Goal: Task Accomplishment & Management: Manage account settings

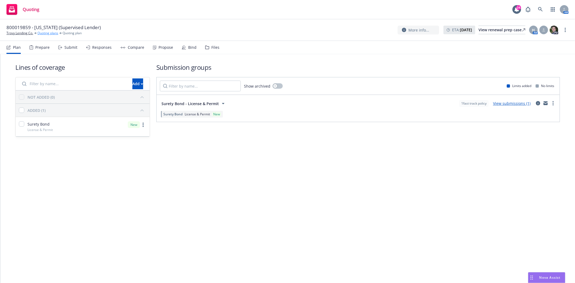
click at [38, 35] on link "Quoting plans" at bounding box center [47, 33] width 21 height 5
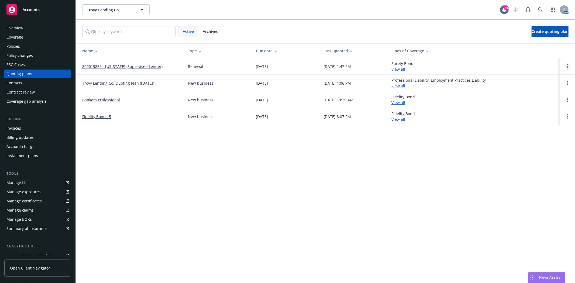
click at [568, 67] on link "Open options" at bounding box center [567, 66] width 6 height 6
click at [533, 65] on link "Archive" at bounding box center [539, 62] width 47 height 11
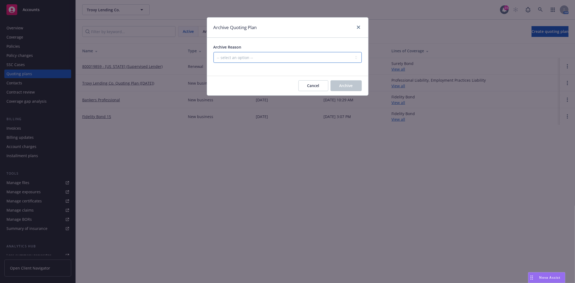
drag, startPoint x: 298, startPoint y: 57, endPoint x: 292, endPoint y: 63, distance: 7.8
click at [297, 58] on select "-- select an option -- All policies in this renewal plan are auto-renewed Creat…" at bounding box center [288, 57] width 148 height 11
select select "ARCHIVED_RENEWAL_POLICY_AUTO_RENEWED"
click at [214, 52] on select "-- select an option -- All policies in this renewal plan are auto-renewed Creat…" at bounding box center [288, 57] width 148 height 11
click at [356, 88] on button "Archive" at bounding box center [346, 85] width 31 height 11
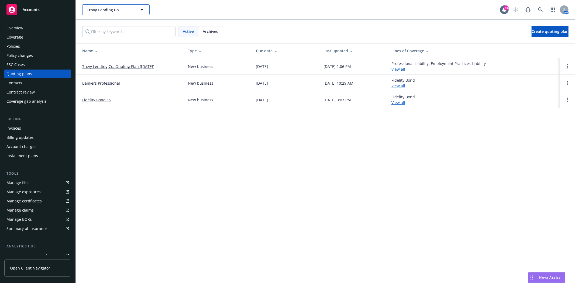
click at [119, 9] on div "Trovy Lending Co." at bounding box center [115, 9] width 67 height 11
drag, startPoint x: 279, startPoint y: 16, endPoint x: 138, endPoint y: 0, distance: 141.1
click at [276, 16] on div "Trovy Lending Co. Trovy Lending Co. 24 AM" at bounding box center [325, 9] width 499 height 19
click at [104, 7] on span "Trovy Lending Co." at bounding box center [110, 10] width 47 height 6
type input "Western"
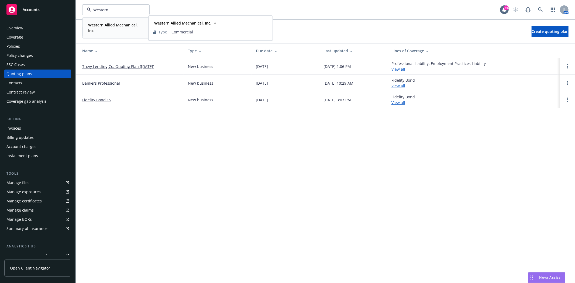
click at [108, 23] on strong "Western Allied Mechanical, Inc." at bounding box center [113, 27] width 50 height 11
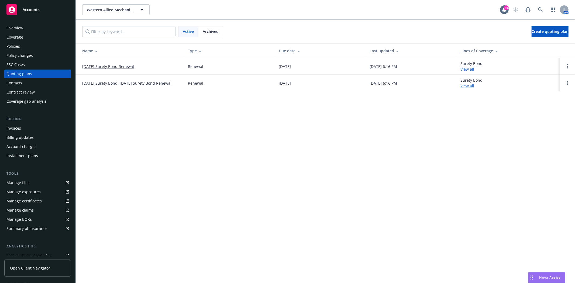
click at [37, 49] on div "Policies" at bounding box center [37, 46] width 63 height 9
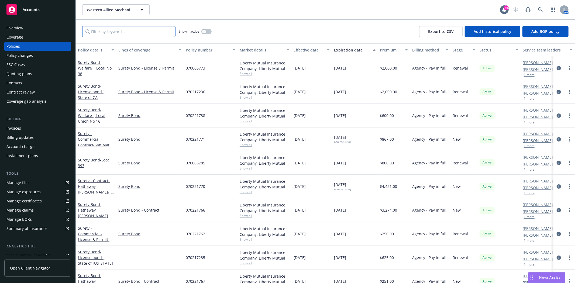
click at [120, 31] on input "Filter by keyword..." at bounding box center [128, 31] width 93 height 11
click at [94, 25] on div "Show inactive Export to CSV Add historical policy Add BOR policy" at bounding box center [325, 32] width 499 height 24
click at [98, 30] on input "Filter by keyword..." at bounding box center [128, 31] width 93 height 11
paste input "70221764"
type input "70221764"
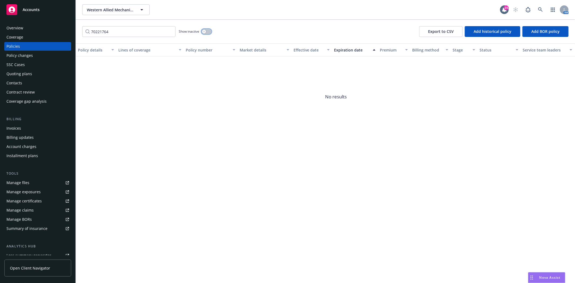
click at [208, 29] on button "button" at bounding box center [206, 31] width 10 height 5
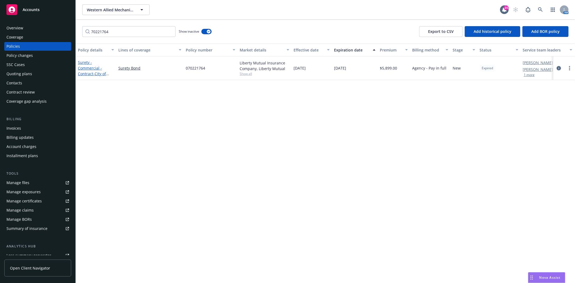
click at [96, 71] on span "- City of [GEOGRAPHIC_DATA] - [PERSON_NAME] BMS Controls Project" at bounding box center [95, 87] width 34 height 33
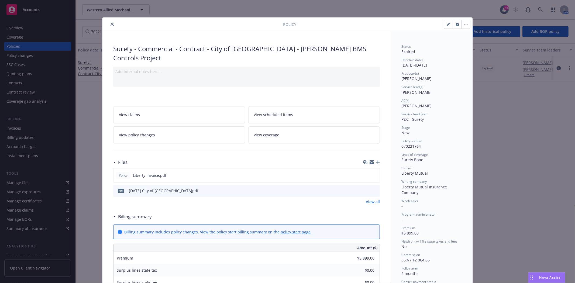
click at [447, 25] on icon "button" at bounding box center [448, 24] width 3 height 3
select select "NEW"
select select "2"
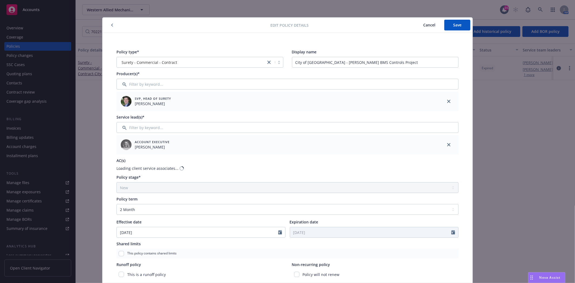
click at [295, 221] on span "Expiration date" at bounding box center [304, 221] width 29 height 5
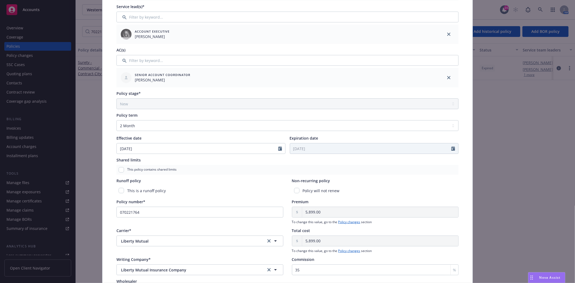
scroll to position [120, 0]
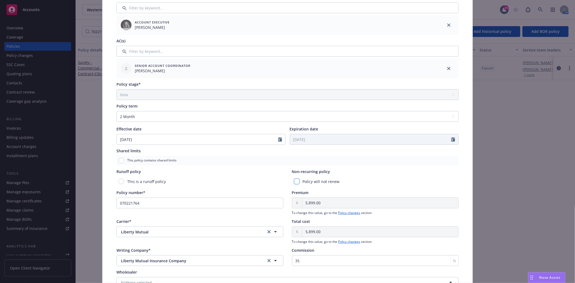
click at [297, 181] on input "checkbox" at bounding box center [296, 181] width 5 height 5
checkbox input "true"
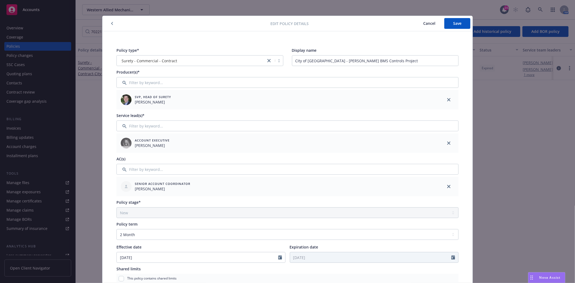
scroll to position [0, 0]
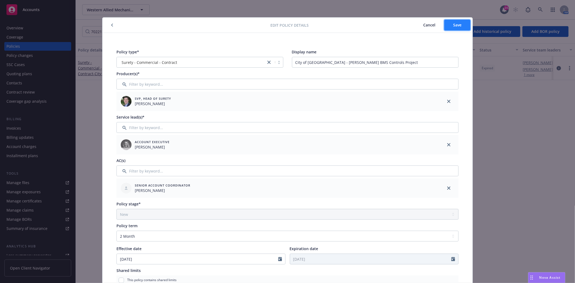
click at [464, 25] on button "Save" at bounding box center [457, 25] width 26 height 11
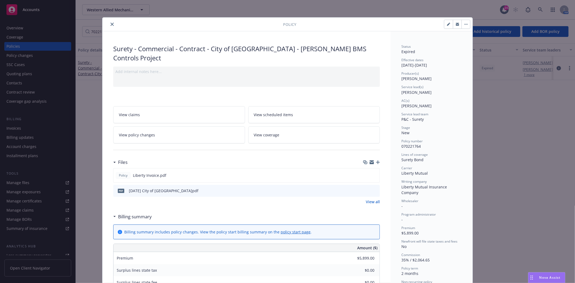
click at [113, 23] on div at bounding box center [194, 24] width 179 height 6
click at [109, 25] on button "close" at bounding box center [112, 24] width 6 height 6
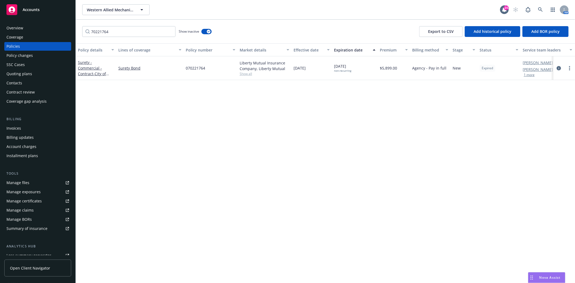
click at [110, 25] on div "70221764 Show inactive Export to CSV Add historical policy Add BOR policy" at bounding box center [325, 32] width 499 height 24
click at [169, 32] on input "70221764" at bounding box center [128, 31] width 93 height 11
click at [142, 33] on input "Filter by keyword..." at bounding box center [128, 31] width 93 height 11
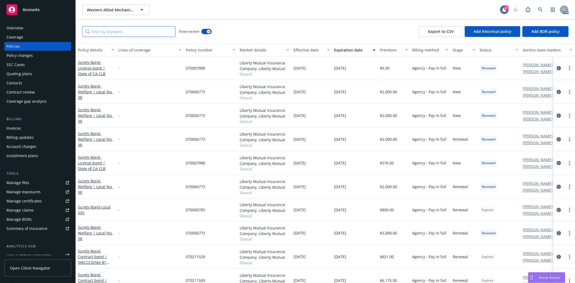
paste input "70221761"
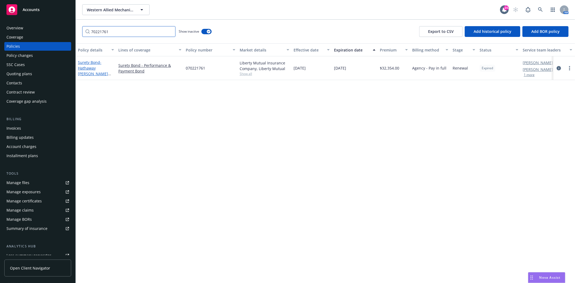
type input "70221761"
click at [94, 66] on span "- Hathaway [PERSON_NAME] Construction Company ([STREET_ADDRESS][GEOGRAPHIC_DATA…" at bounding box center [95, 79] width 35 height 39
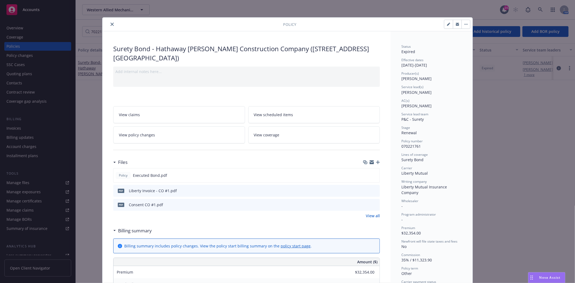
click at [445, 28] on button "button" at bounding box center [448, 24] width 9 height 9
select select "RENEWAL"
select select "other"
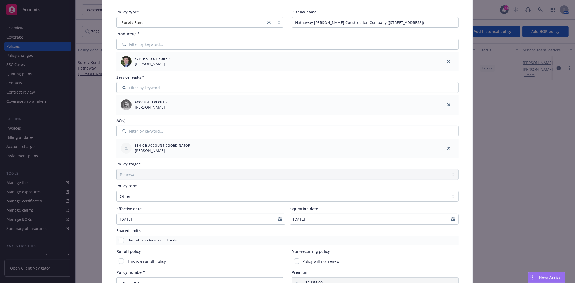
scroll to position [120, 0]
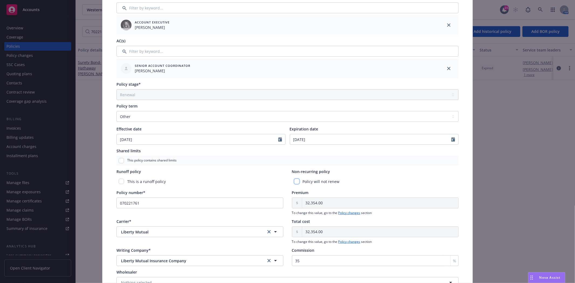
click at [296, 181] on input "checkbox" at bounding box center [296, 181] width 5 height 5
checkbox input "true"
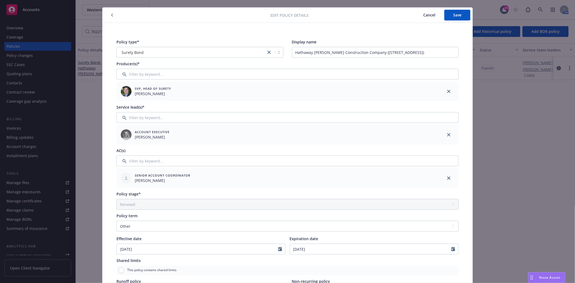
scroll to position [0, 0]
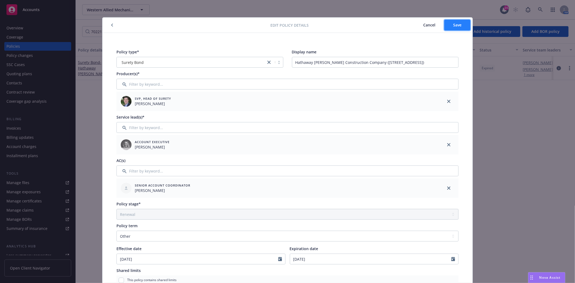
click at [456, 28] on button "Save" at bounding box center [457, 25] width 26 height 11
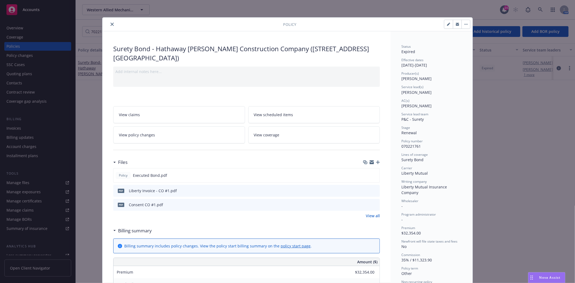
drag, startPoint x: 107, startPoint y: 24, endPoint x: 103, endPoint y: 25, distance: 4.0
click at [109, 24] on button "close" at bounding box center [112, 24] width 6 height 6
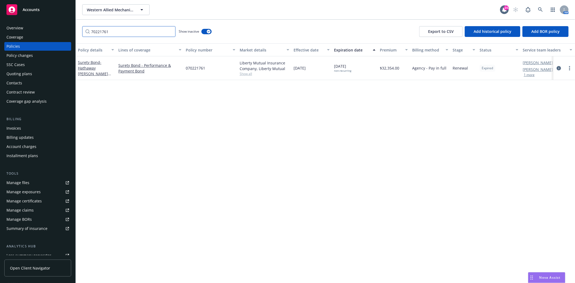
click at [107, 31] on input "70221761" at bounding box center [128, 31] width 93 height 11
paste input "42"
type input "70221742"
click at [93, 68] on span "- Contract bond | Skyline College Quote #2020640" at bounding box center [93, 71] width 30 height 22
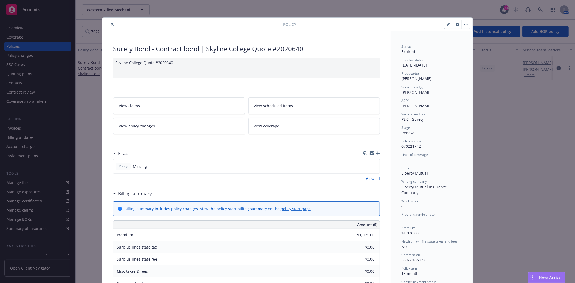
click at [447, 25] on icon "button" at bounding box center [448, 24] width 3 height 3
select select "RENEWAL"
select select "12"
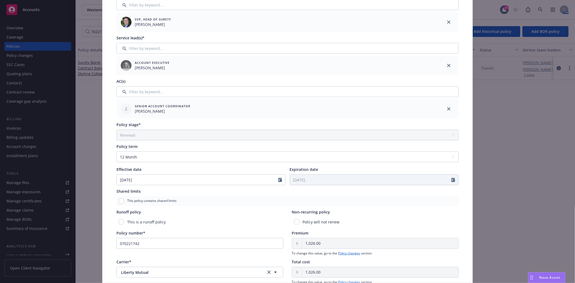
scroll to position [90, 0]
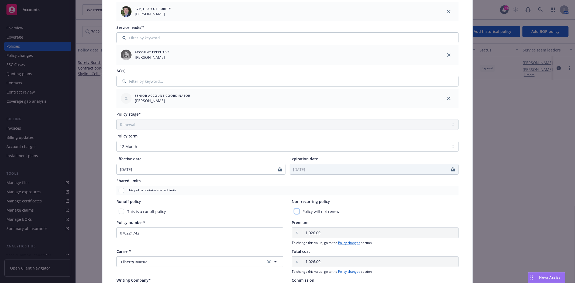
click at [296, 209] on input "checkbox" at bounding box center [296, 211] width 5 height 5
checkbox input "true"
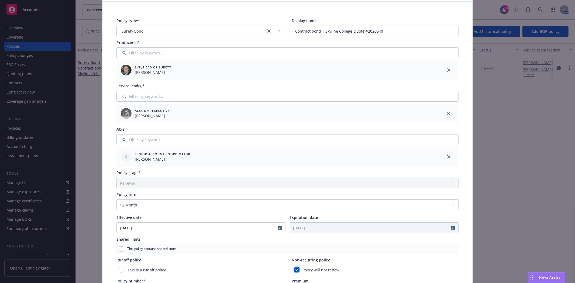
scroll to position [0, 0]
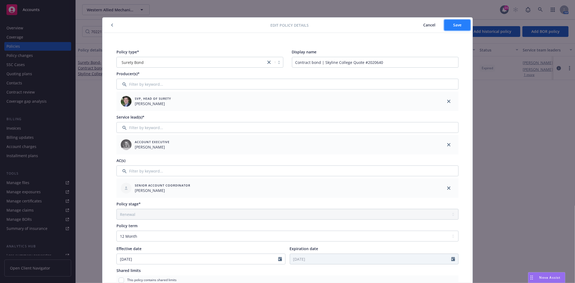
click at [459, 25] on button "Save" at bounding box center [457, 25] width 26 height 11
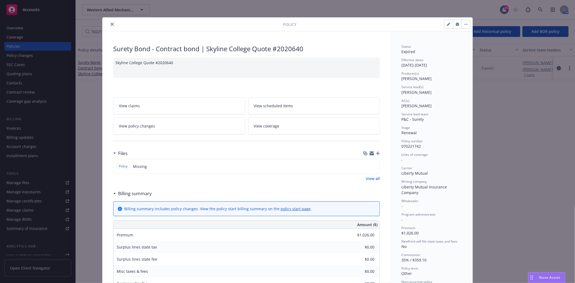
click at [112, 24] on button "close" at bounding box center [112, 24] width 6 height 6
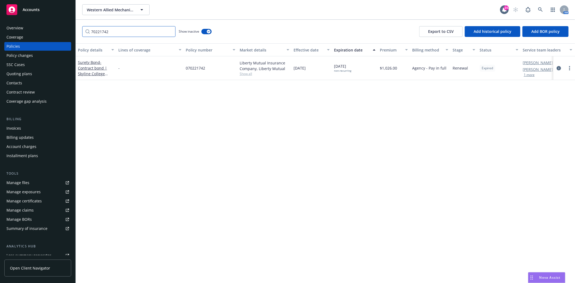
click at [107, 31] on input "70221742" at bounding box center [128, 31] width 93 height 11
paste input "65"
type input "70221765"
click at [86, 66] on link "Surety - Commercial - Contract - HDCC Stanford Bing Concert Hall" at bounding box center [91, 74] width 27 height 28
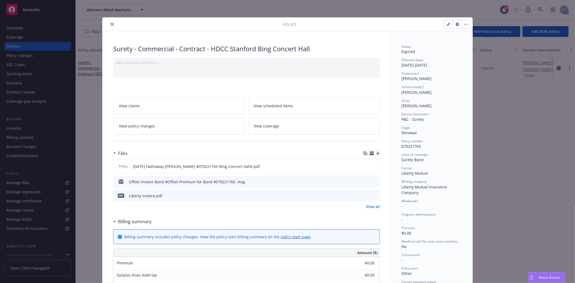
click at [448, 23] on button "button" at bounding box center [448, 24] width 9 height 9
select select "RENEWAL"
select select "other"
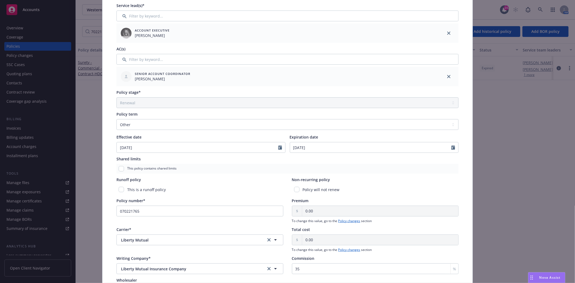
scroll to position [120, 0]
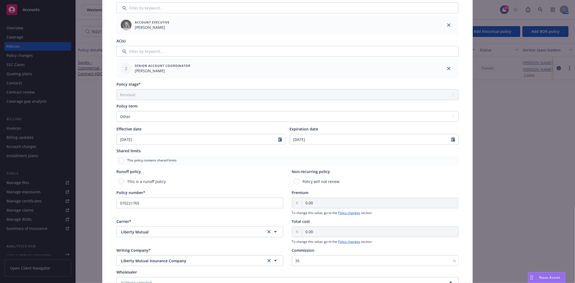
click at [298, 184] on div "Policy will not renew" at bounding box center [375, 182] width 167 height 10
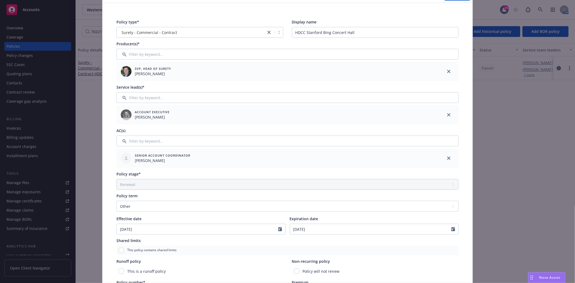
scroll to position [0, 0]
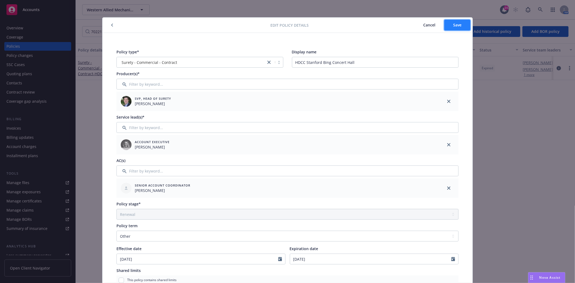
click at [451, 29] on button "Save" at bounding box center [457, 25] width 26 height 11
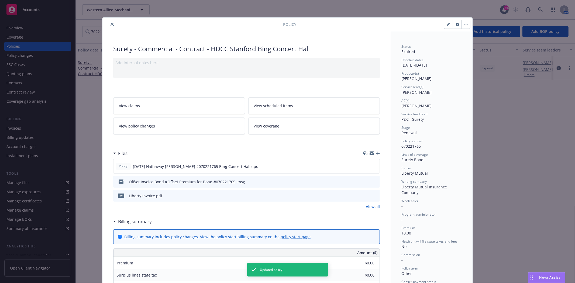
click at [447, 25] on icon "button" at bounding box center [448, 24] width 3 height 3
select select "RENEWAL"
select select "other"
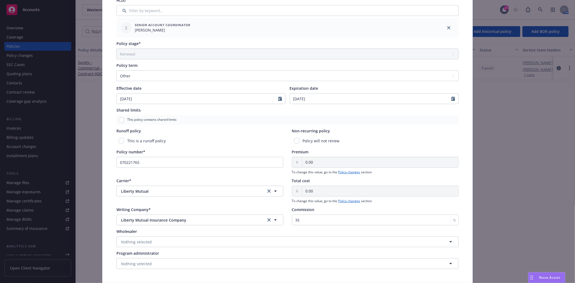
scroll to position [150, 0]
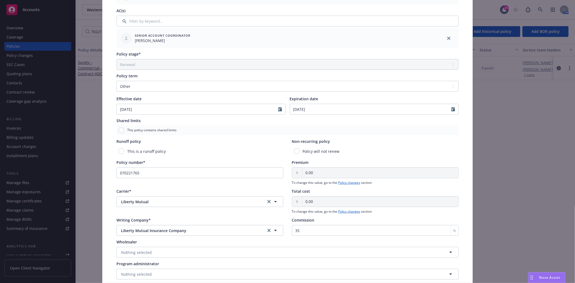
click at [295, 146] on div "Policy will not renew" at bounding box center [375, 151] width 167 height 10
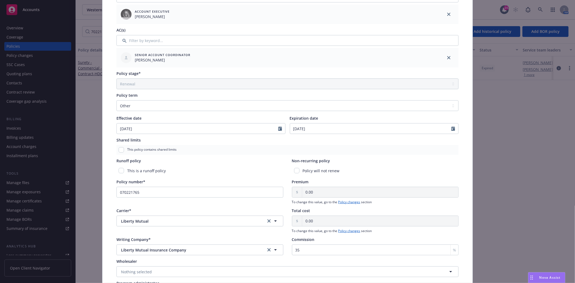
scroll to position [120, 0]
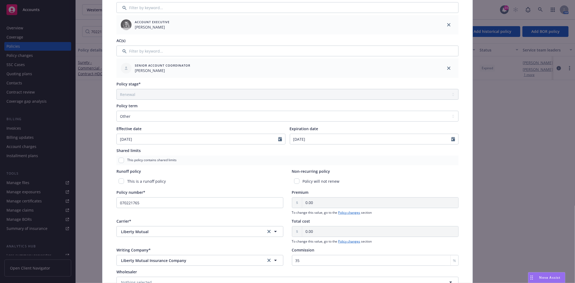
click at [295, 152] on div "Shared limits" at bounding box center [287, 151] width 342 height 6
click at [294, 180] on input "checkbox" at bounding box center [296, 181] width 5 height 5
checkbox input "true"
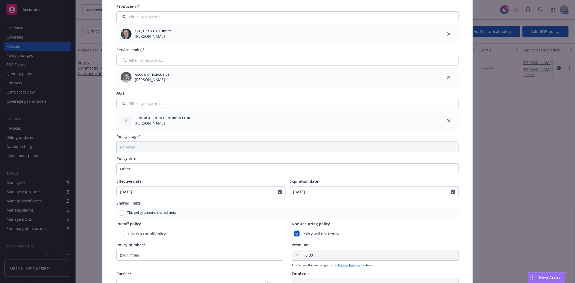
scroll to position [0, 0]
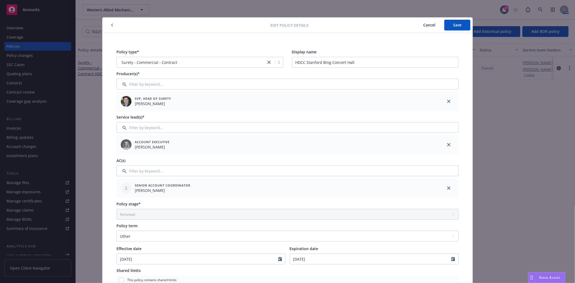
click at [454, 31] on div "Edit policy details Cancel Save" at bounding box center [287, 25] width 370 height 15
click at [453, 29] on button "Save" at bounding box center [457, 25] width 26 height 11
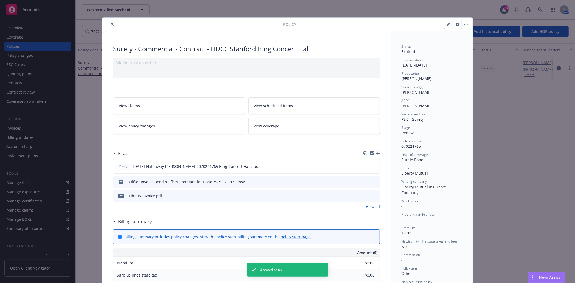
click at [109, 25] on button "close" at bounding box center [112, 24] width 6 height 6
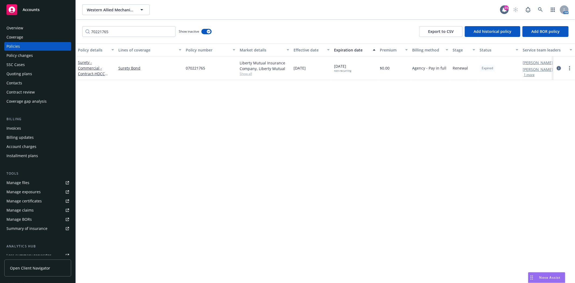
click at [36, 10] on span "Accounts" at bounding box center [31, 10] width 17 height 4
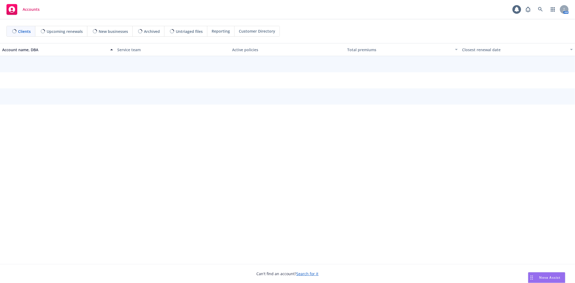
drag, startPoint x: 213, startPoint y: 33, endPoint x: 220, endPoint y: 47, distance: 15.8
drag, startPoint x: 220, startPoint y: 47, endPoint x: 542, endPoint y: 14, distance: 323.9
click at [542, 14] on link at bounding box center [540, 9] width 11 height 11
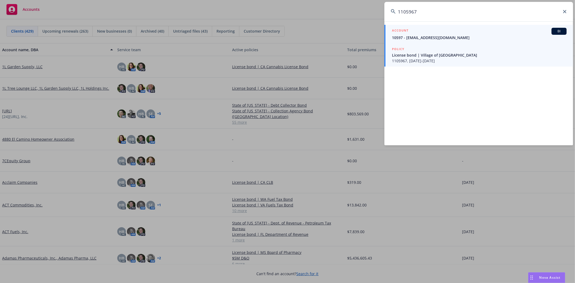
type input "1105967"
click at [446, 56] on span "License bond | Village of [GEOGRAPHIC_DATA]" at bounding box center [479, 55] width 175 height 6
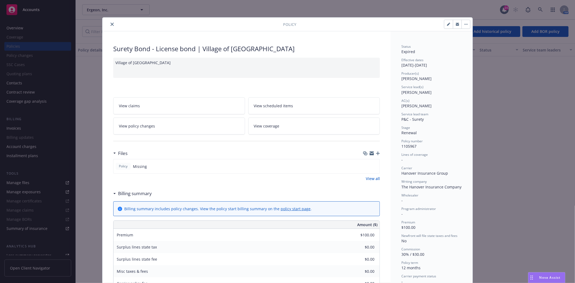
drag, startPoint x: 107, startPoint y: 22, endPoint x: 111, endPoint y: 25, distance: 4.2
click at [109, 22] on button "close" at bounding box center [112, 24] width 6 height 6
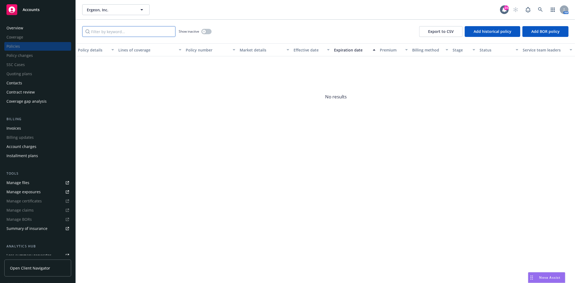
click at [136, 29] on input "Filter by keyword..." at bounding box center [128, 31] width 93 height 11
click at [205, 33] on div "button" at bounding box center [204, 32] width 4 height 4
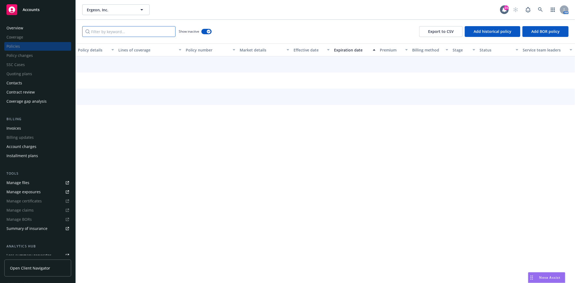
click at [152, 30] on input "Filter by keyword..." at bounding box center [128, 31] width 93 height 11
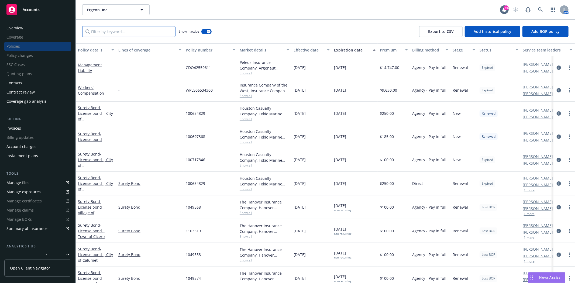
paste input "1105967"
type input "1105967"
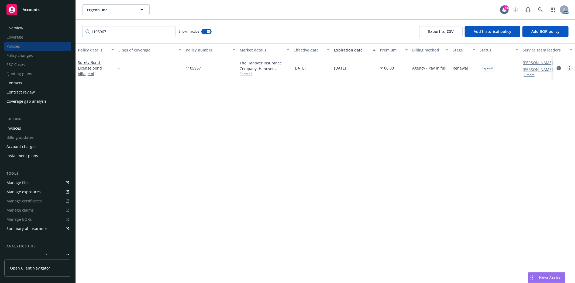
click at [571, 67] on link "more" at bounding box center [570, 68] width 6 height 6
click at [526, 104] on link "End policy" at bounding box center [540, 100] width 63 height 11
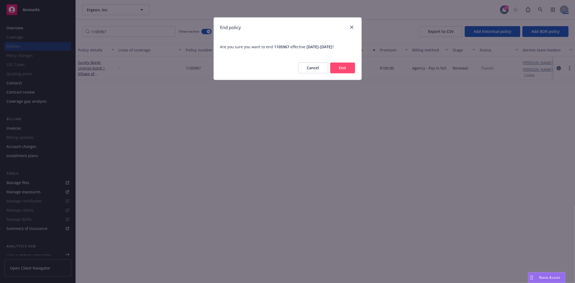
click at [352, 70] on button "End" at bounding box center [342, 68] width 25 height 11
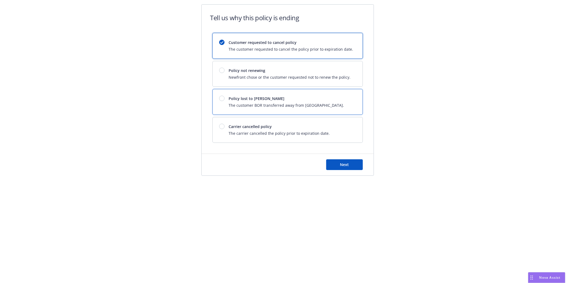
click at [276, 93] on div "Policy lost to BOR The customer BOR transferred away from Newfront." at bounding box center [288, 101] width 150 height 25
click at [336, 158] on div "Next" at bounding box center [288, 165] width 172 height 22
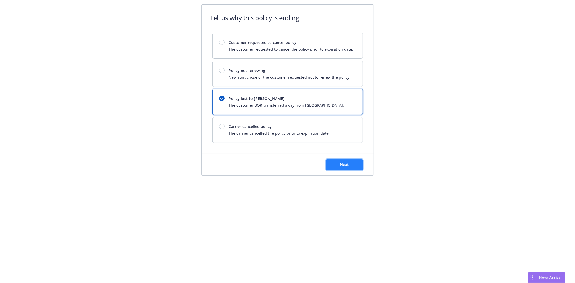
click at [337, 168] on button "Next" at bounding box center [344, 164] width 37 height 11
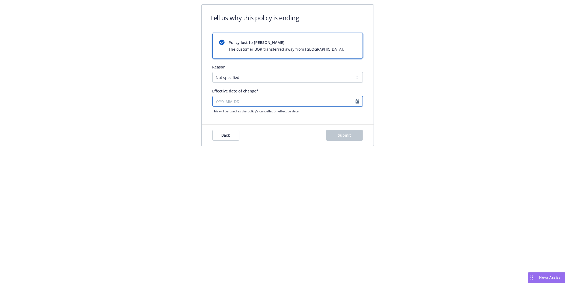
select select "August"
select select "2025"
click at [220, 101] on input "Effective date of change*" at bounding box center [287, 101] width 150 height 11
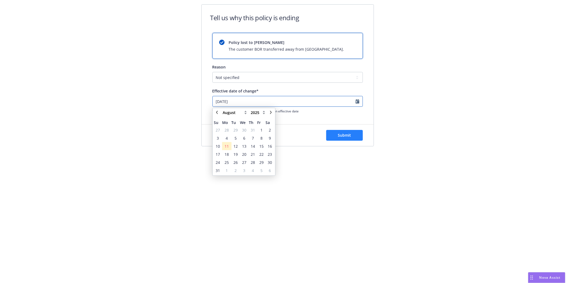
type input "[DATE]"
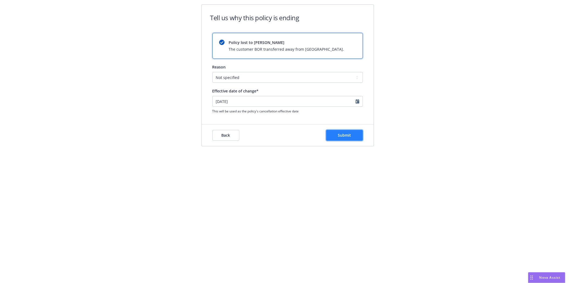
click at [358, 137] on button "Submit" at bounding box center [344, 135] width 37 height 11
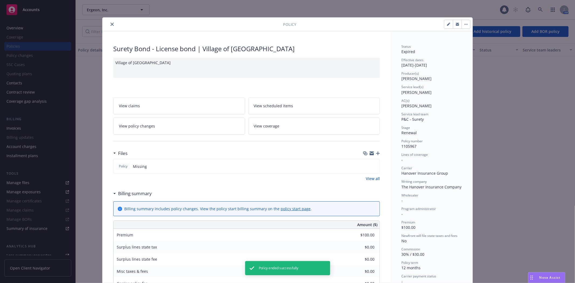
scroll to position [16, 0]
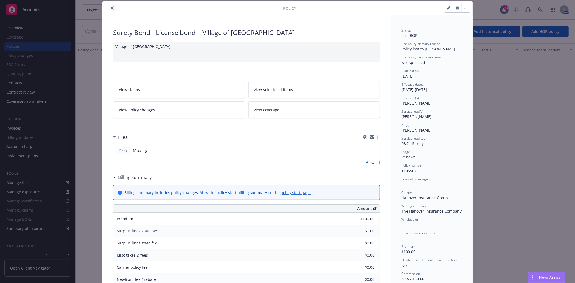
click at [111, 9] on icon "close" at bounding box center [112, 7] width 3 height 3
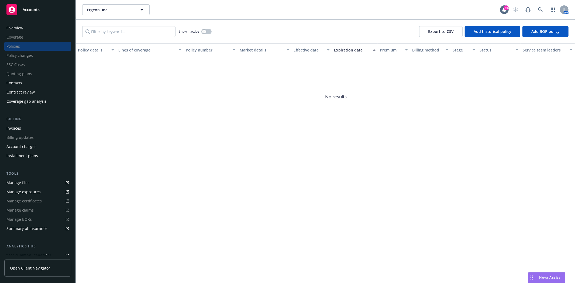
click at [102, 24] on div "Show inactive Export to CSV Add historical policy Add BOR policy" at bounding box center [325, 32] width 499 height 24
click at [104, 35] on input "Filter by keyword..." at bounding box center [128, 31] width 93 height 11
paste input "1105972"
type input "1105972"
click at [202, 30] on div "button" at bounding box center [204, 32] width 4 height 4
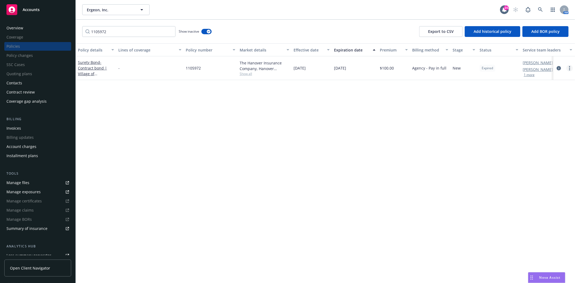
click at [568, 68] on link "more" at bounding box center [570, 68] width 6 height 6
click at [544, 103] on link "End policy" at bounding box center [540, 100] width 63 height 11
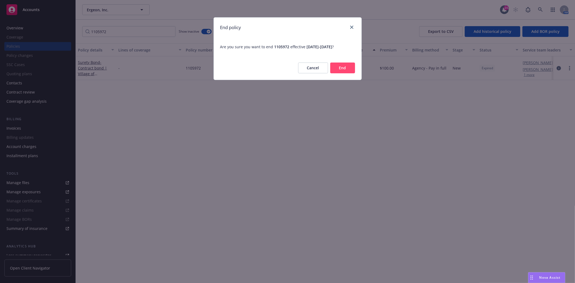
click at [338, 63] on button "End" at bounding box center [342, 68] width 25 height 11
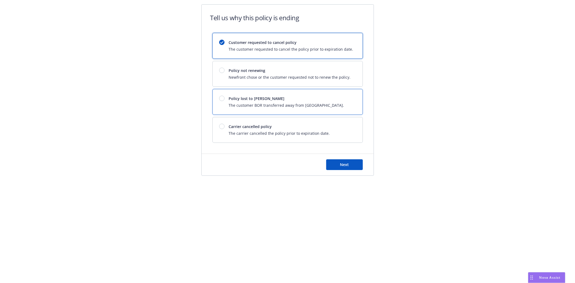
click at [268, 109] on div "Policy lost to BOR The customer BOR transferred away from Newfront." at bounding box center [288, 101] width 150 height 25
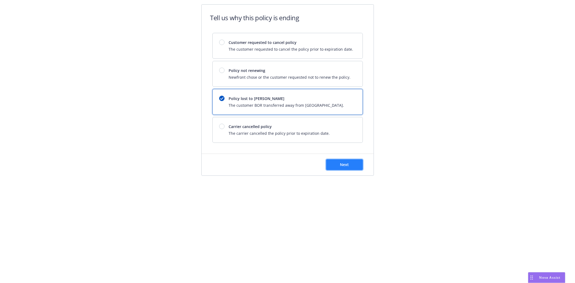
click at [343, 161] on button "Next" at bounding box center [344, 164] width 37 height 11
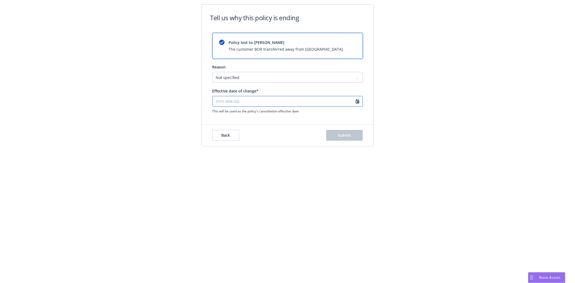
click at [227, 101] on input "Effective date of change*" at bounding box center [287, 101] width 150 height 11
select select "August"
select select "2025"
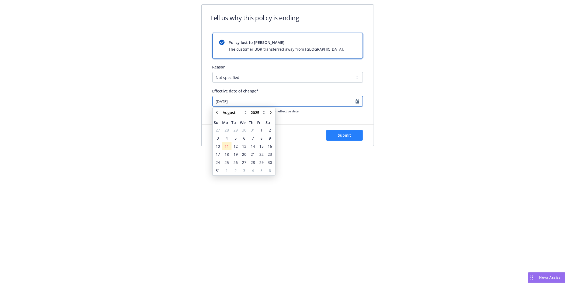
type input "[DATE]"
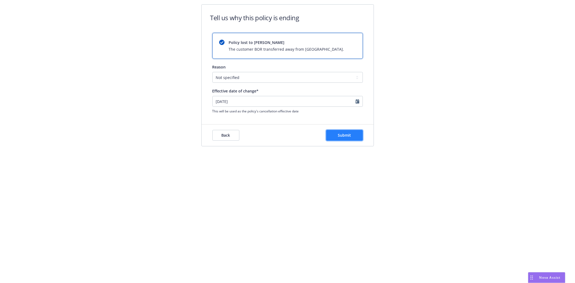
click at [346, 133] on span "Submit" at bounding box center [344, 135] width 13 height 5
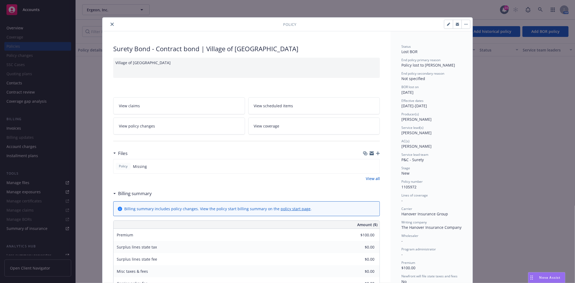
drag, startPoint x: 110, startPoint y: 24, endPoint x: 111, endPoint y: 28, distance: 3.4
click at [111, 24] on icon "close" at bounding box center [112, 24] width 3 height 3
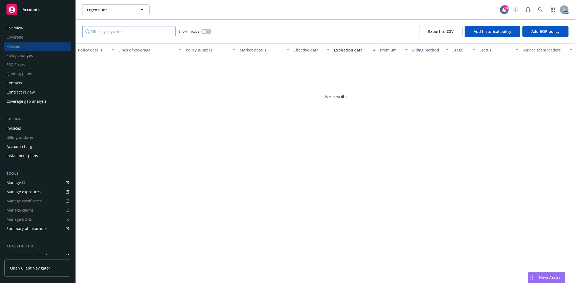
click at [97, 35] on input "Filter by keyword..." at bounding box center [128, 31] width 93 height 11
paste input "1105972"
type input "1105972"
click at [203, 29] on button "button" at bounding box center [206, 31] width 10 height 5
click at [206, 30] on button "button" at bounding box center [206, 31] width 10 height 5
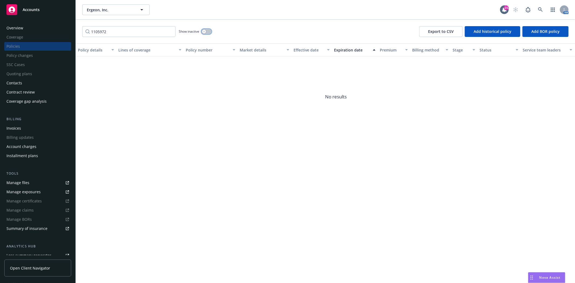
click at [202, 33] on div "button" at bounding box center [204, 32] width 4 height 4
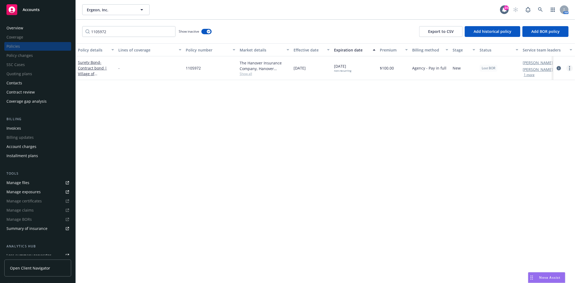
click at [571, 67] on link "more" at bounding box center [570, 68] width 6 height 6
click at [525, 104] on link "End policy" at bounding box center [540, 100] width 63 height 11
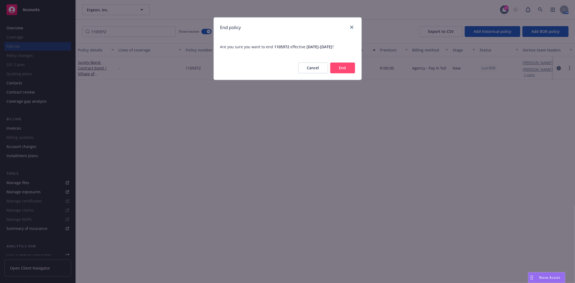
click at [346, 69] on button "End" at bounding box center [342, 68] width 25 height 11
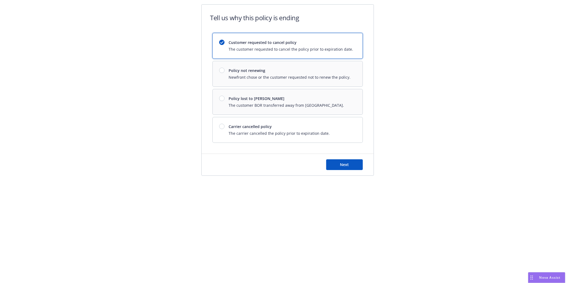
click at [265, 99] on div "Customer requested to cancel policy The customer requested to cancel the policy…" at bounding box center [287, 88] width 150 height 110
click at [223, 94] on div "Customer requested to cancel policy The customer requested to cancel the policy…" at bounding box center [287, 88] width 150 height 110
click at [345, 170] on button "Next" at bounding box center [344, 164] width 37 height 11
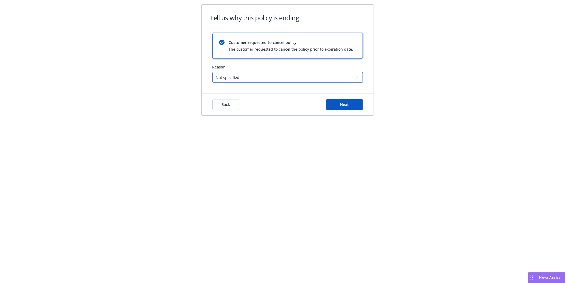
click at [243, 77] on select "Not specified Service Pricing Buyer change M&A, Bankruptcy, or Out of business …" at bounding box center [287, 77] width 150 height 11
select select "Lost on BOR"
click at [212, 72] on select "Not specified Service Pricing Buyer change M&A, Bankruptcy, or Out of business …" at bounding box center [287, 77] width 150 height 11
click at [353, 111] on div "Back Next" at bounding box center [288, 105] width 172 height 22
click at [349, 105] on button "Next" at bounding box center [344, 104] width 37 height 11
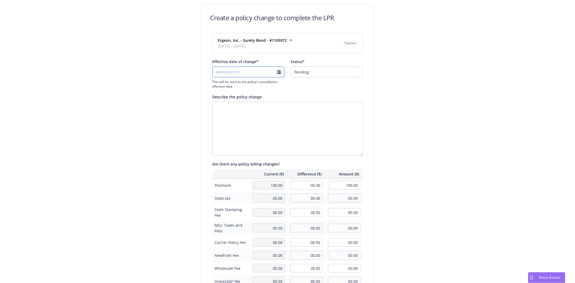
click at [278, 74] on input "Effective date of change*" at bounding box center [248, 72] width 72 height 11
select select "August"
select select "2025"
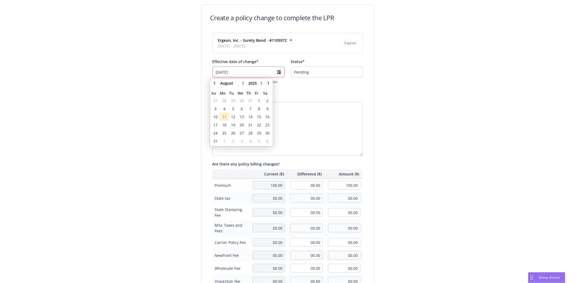
type input "[DATE]"
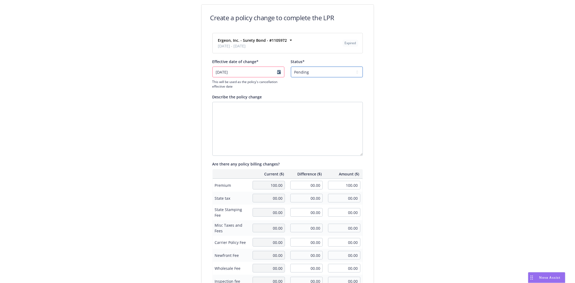
click at [321, 71] on select "Pending Confirmed" at bounding box center [327, 72] width 72 height 11
select select "Confirmed"
click at [291, 67] on select "Pending Confirmed" at bounding box center [327, 72] width 72 height 11
click at [397, 99] on div "Create a policy change to complete the LPR Ergeon, Inc. - Surety Bond - #110597…" at bounding box center [287, 185] width 575 height 370
click at [265, 82] on span "This will be used as the policy's cancellation effective date" at bounding box center [248, 84] width 72 height 9
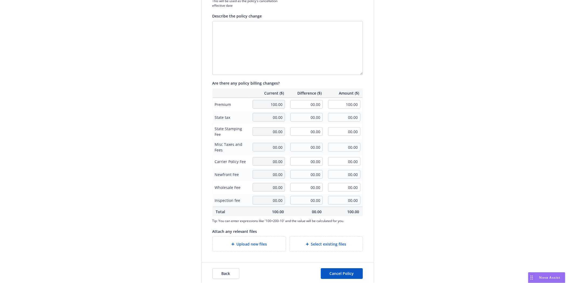
scroll to position [87, 0]
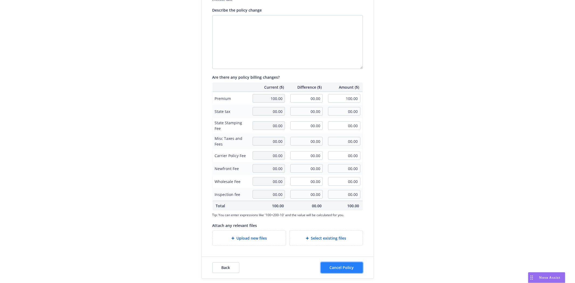
click at [349, 269] on span "Cancel Policy" at bounding box center [342, 267] width 24 height 5
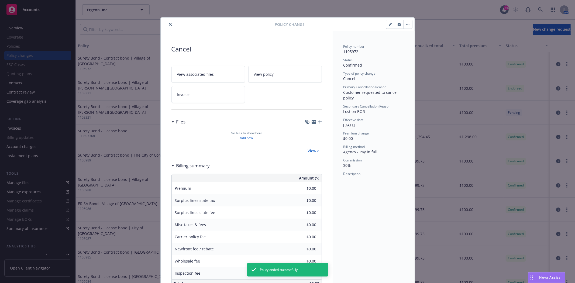
click at [167, 27] on button "close" at bounding box center [170, 24] width 6 height 6
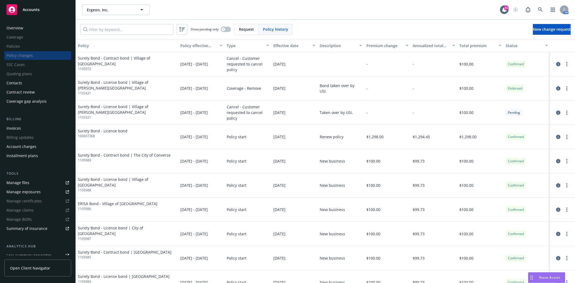
click at [14, 16] on link "Accounts" at bounding box center [37, 9] width 67 height 15
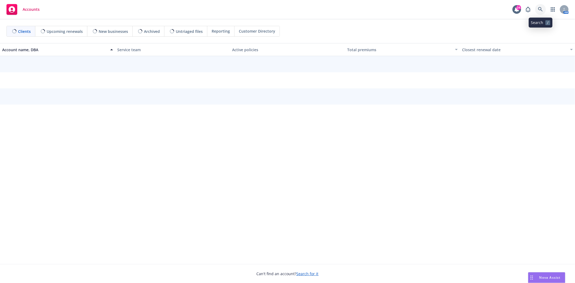
click at [538, 8] on icon at bounding box center [540, 9] width 5 height 5
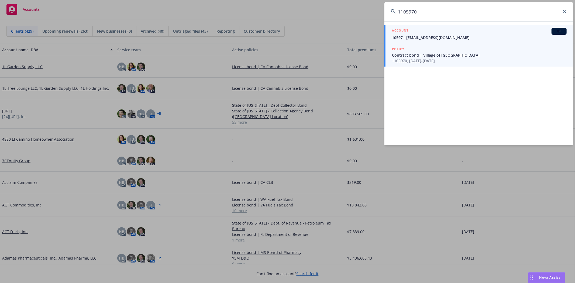
type input "1105970"
click at [443, 57] on span "Contract bond | Village of [GEOGRAPHIC_DATA]" at bounding box center [479, 55] width 175 height 6
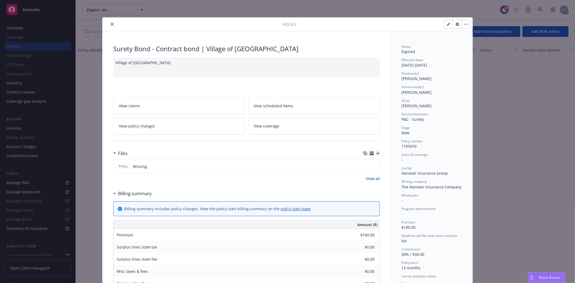
click at [111, 23] on icon "close" at bounding box center [112, 24] width 3 height 3
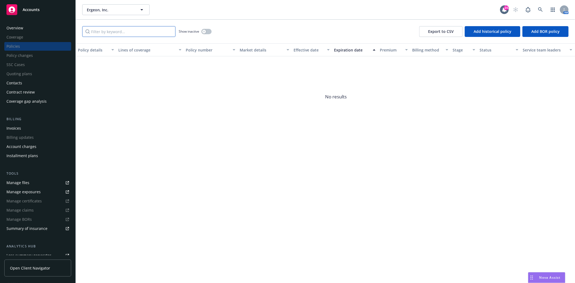
click at [109, 26] on input "Filter by keyword..." at bounding box center [128, 31] width 93 height 11
paste input "1105970"
type input "1105970"
click at [206, 33] on button "button" at bounding box center [206, 31] width 10 height 5
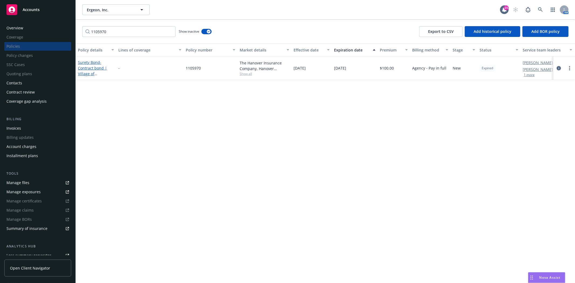
click at [97, 72] on span "- Contract bond | Village of [GEOGRAPHIC_DATA]" at bounding box center [95, 74] width 34 height 28
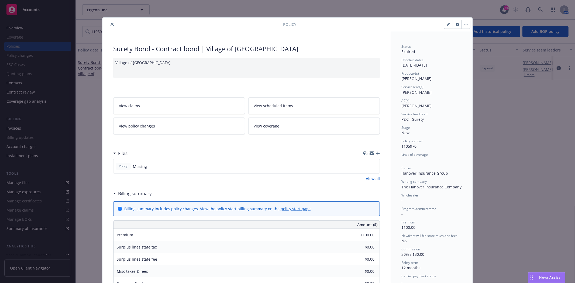
scroll to position [16, 0]
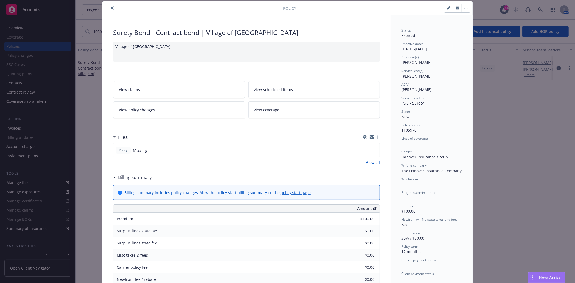
click at [447, 6] on icon "button" at bounding box center [448, 7] width 3 height 3
select select "NEW"
select select "12"
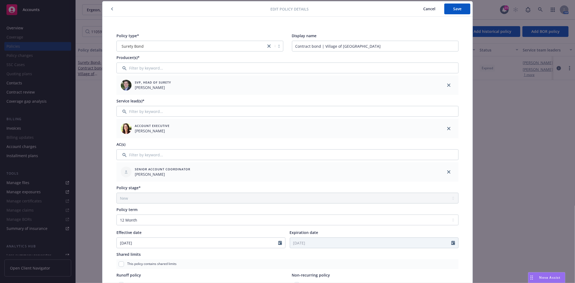
click at [111, 8] on icon "button" at bounding box center [112, 8] width 2 height 3
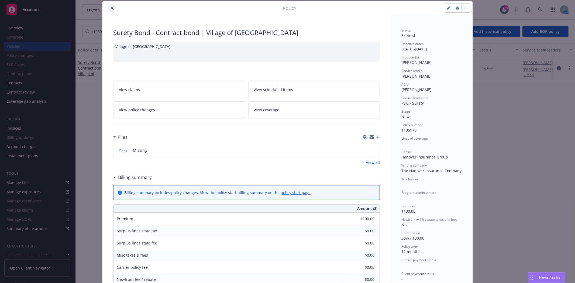
click at [110, 6] on button "close" at bounding box center [112, 8] width 6 height 6
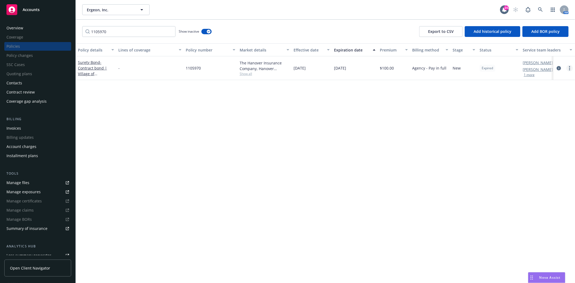
click at [570, 69] on circle "more" at bounding box center [569, 69] width 1 height 1
click at [527, 100] on link "End policy" at bounding box center [540, 100] width 63 height 11
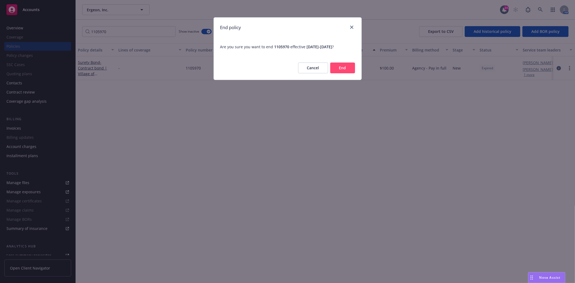
click at [339, 66] on button "End" at bounding box center [342, 68] width 25 height 11
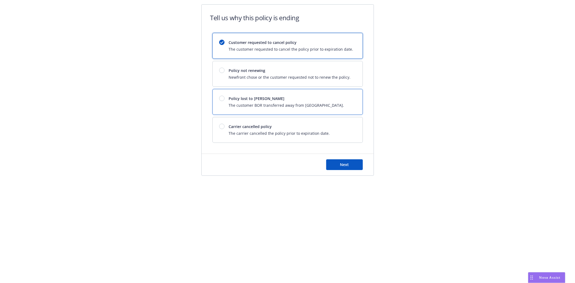
click at [288, 103] on span "The customer BOR transferred away from [GEOGRAPHIC_DATA]." at bounding box center [286, 105] width 115 height 6
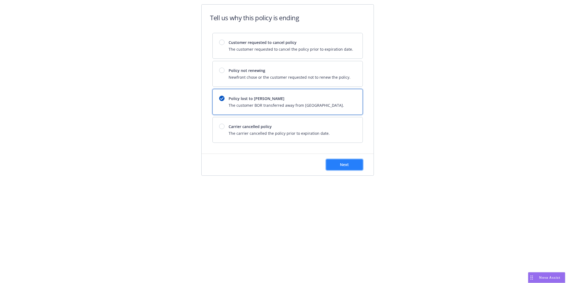
click at [355, 165] on button "Next" at bounding box center [344, 164] width 37 height 11
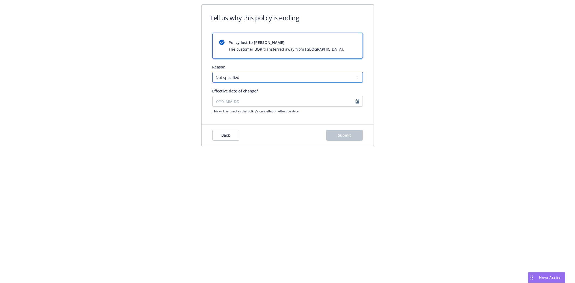
click at [224, 78] on select "Not specified Service Pricing Buyer change M&A, Bankruptcy, or Out of business …" at bounding box center [287, 77] width 150 height 11
click at [212, 72] on select "Not specified Service Pricing Buyer change M&A, Bankruptcy, or Out of business …" at bounding box center [287, 77] width 150 height 11
select select "August"
select select "2025"
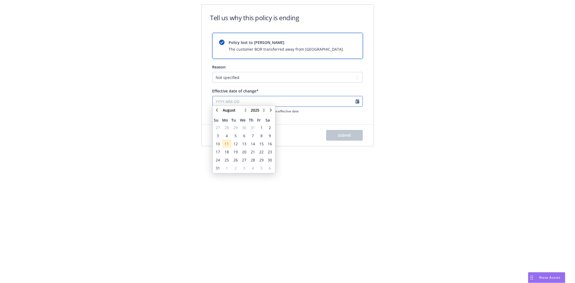
click at [264, 101] on input "Effective date of change*" at bounding box center [287, 101] width 150 height 11
type input "[DATE]"
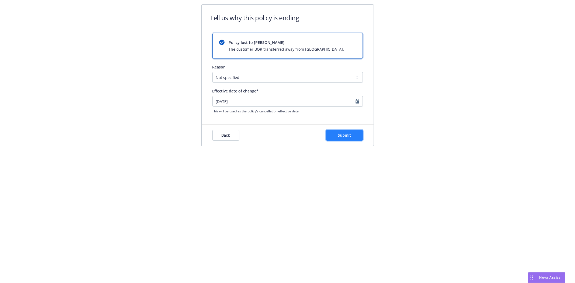
click at [349, 138] on button "Submit" at bounding box center [344, 135] width 37 height 11
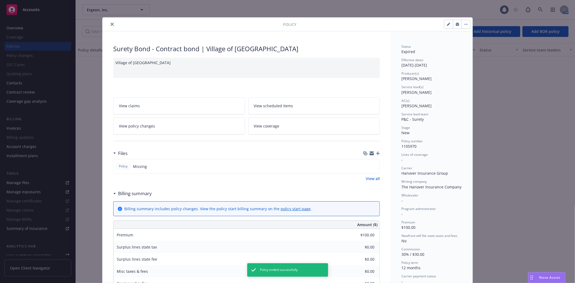
scroll to position [16, 0]
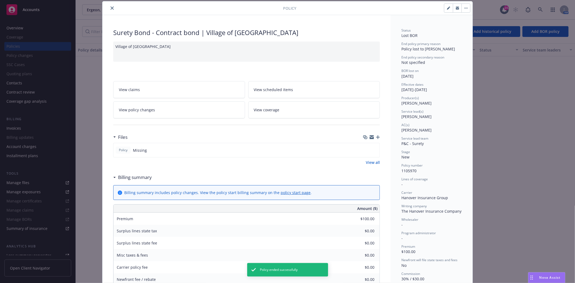
click at [111, 8] on icon "close" at bounding box center [112, 7] width 3 height 3
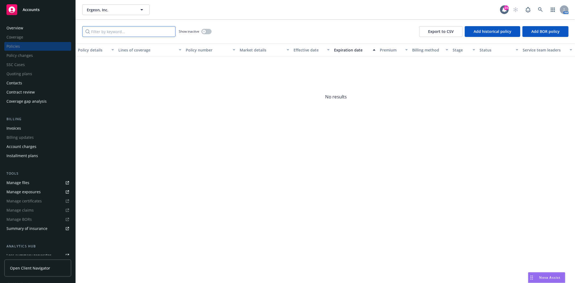
click at [139, 35] on input "Filter by keyword..." at bounding box center [128, 31] width 93 height 11
paste input "1105968"
type input "1105968"
click at [208, 32] on button "button" at bounding box center [206, 31] width 10 height 5
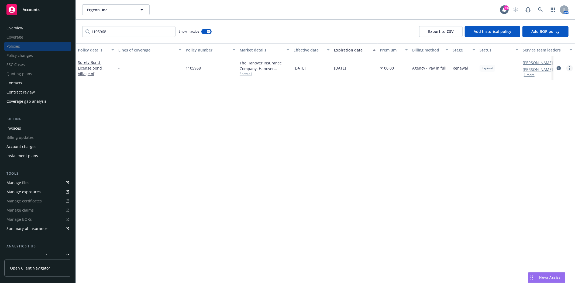
click at [570, 68] on link "more" at bounding box center [570, 68] width 6 height 6
click at [533, 103] on link "End policy" at bounding box center [540, 100] width 63 height 11
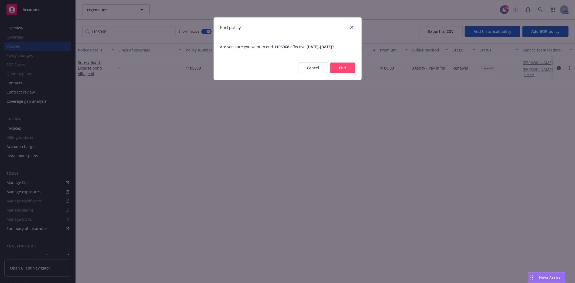
click at [337, 65] on button "End" at bounding box center [342, 68] width 25 height 11
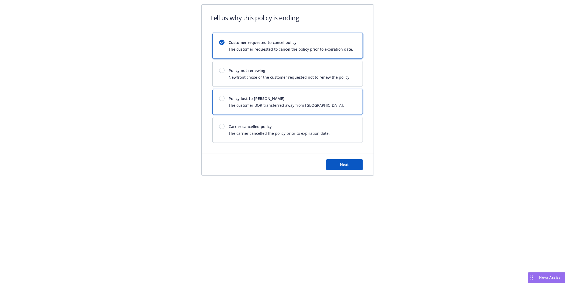
drag, startPoint x: 257, startPoint y: 104, endPoint x: 266, endPoint y: 116, distance: 15.9
click at [257, 104] on span "The customer BOR transferred away from [GEOGRAPHIC_DATA]." at bounding box center [286, 105] width 115 height 6
click at [326, 159] on div "Next" at bounding box center [344, 164] width 37 height 11
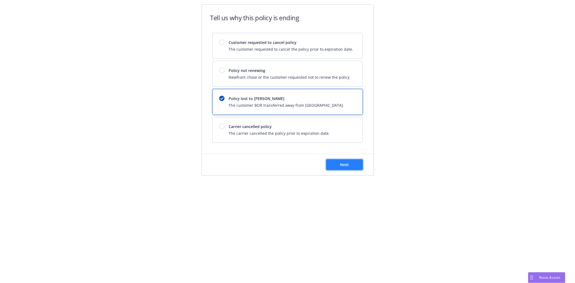
click at [338, 168] on button "Next" at bounding box center [344, 164] width 37 height 11
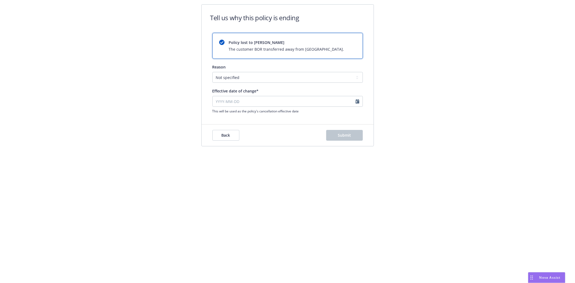
click at [247, 70] on div "Reason Not specified Service Pricing Buyer change M&A, Bankruptcy, or Out of bu…" at bounding box center [287, 73] width 150 height 19
click at [249, 76] on select "Not specified Service Pricing Buyer change M&A, Bankruptcy, or Out of business …" at bounding box center [287, 77] width 150 height 11
click at [219, 107] on div "This will be used as the policy's cancellation effective date" at bounding box center [287, 105] width 150 height 18
select select "August"
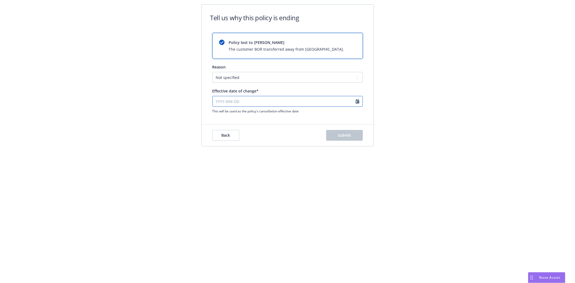
select select "2025"
click at [219, 97] on input "Effective date of change*" at bounding box center [287, 101] width 150 height 11
type input "[DATE]"
click at [351, 133] on span "Submit" at bounding box center [344, 135] width 13 height 5
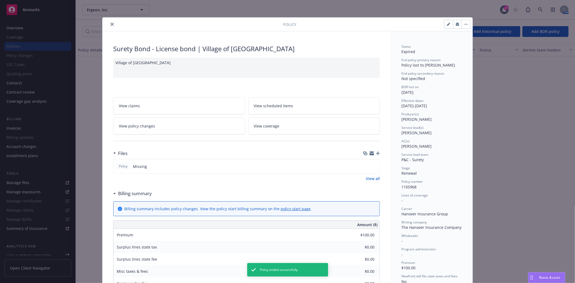
scroll to position [16, 0]
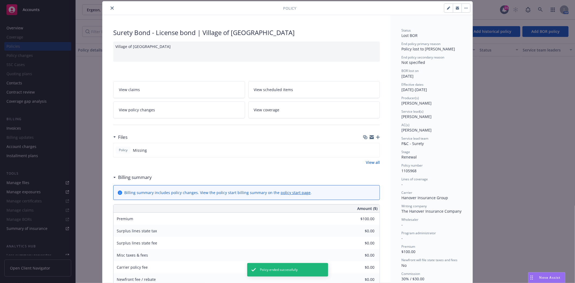
click at [445, 11] on button "button" at bounding box center [448, 8] width 9 height 9
select select "RENEWAL"
select select "12"
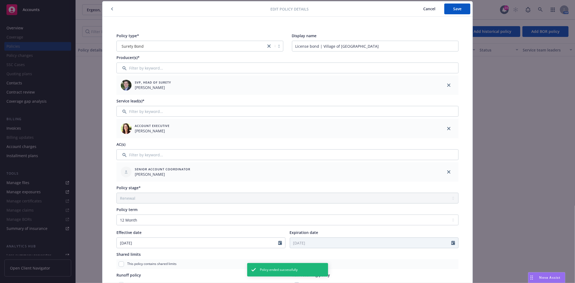
click at [105, 9] on div at bounding box center [188, 9] width 166 height 6
click at [109, 6] on button "button" at bounding box center [112, 9] width 6 height 6
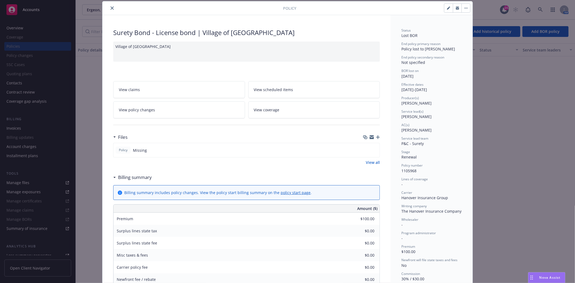
click at [109, 6] on button "close" at bounding box center [112, 8] width 6 height 6
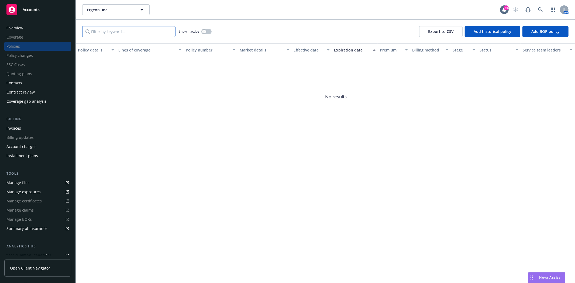
click at [108, 33] on input "Filter by keyword..." at bounding box center [128, 31] width 93 height 11
paste input "1105968"
type input "1105968"
click at [203, 31] on div "button" at bounding box center [204, 32] width 4 height 4
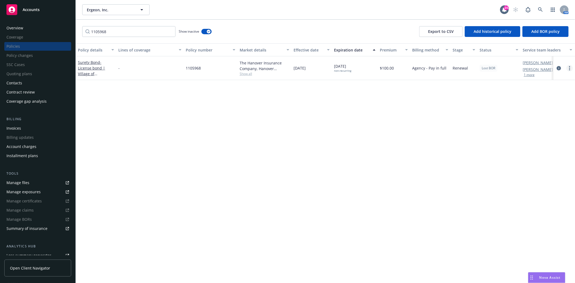
click at [571, 69] on link "more" at bounding box center [570, 68] width 6 height 6
click at [529, 103] on link "End policy" at bounding box center [540, 100] width 63 height 11
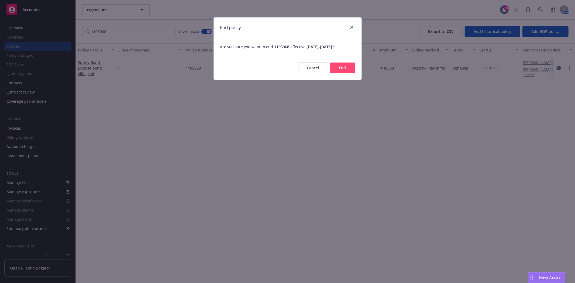
click at [346, 67] on button "End" at bounding box center [342, 68] width 25 height 11
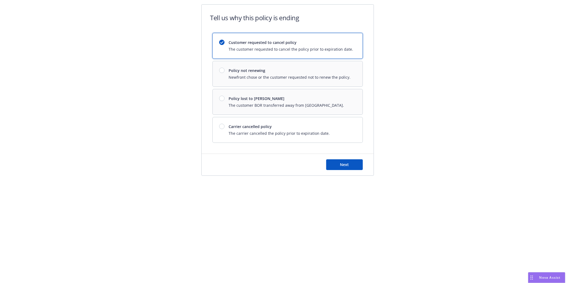
drag, startPoint x: 220, startPoint y: 98, endPoint x: 231, endPoint y: 106, distance: 14.0
click at [220, 98] on div "Customer requested to cancel policy The customer requested to cancel the policy…" at bounding box center [287, 88] width 150 height 110
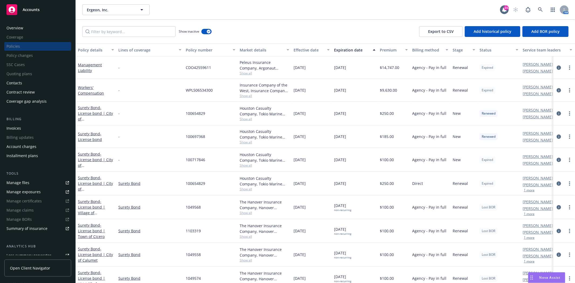
drag, startPoint x: 153, startPoint y: 38, endPoint x: 154, endPoint y: 32, distance: 6.1
click at [153, 38] on div "Show inactive Export to CSV Add historical policy Add BOR policy" at bounding box center [325, 32] width 499 height 24
drag, startPoint x: 154, startPoint y: 32, endPoint x: 154, endPoint y: 38, distance: 6.5
click at [154, 33] on input "Filter by keyword..." at bounding box center [128, 31] width 93 height 11
paste input "1105968"
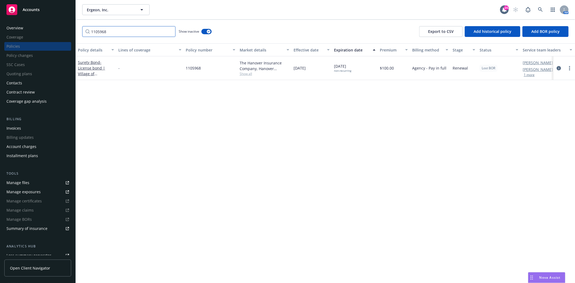
click at [107, 28] on input "1105968" at bounding box center [128, 31] width 93 height 11
paste input "6"
type input "1105966"
click at [94, 65] on span "- License bond | City of [GEOGRAPHIC_DATA]" at bounding box center [95, 74] width 35 height 28
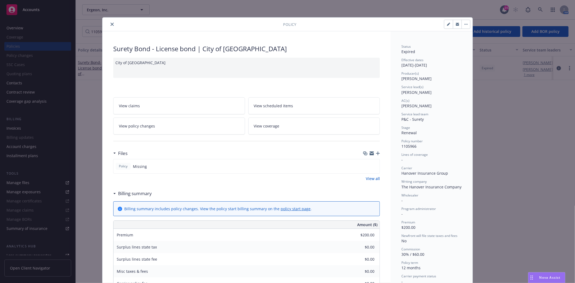
click at [111, 24] on icon "close" at bounding box center [112, 24] width 3 height 3
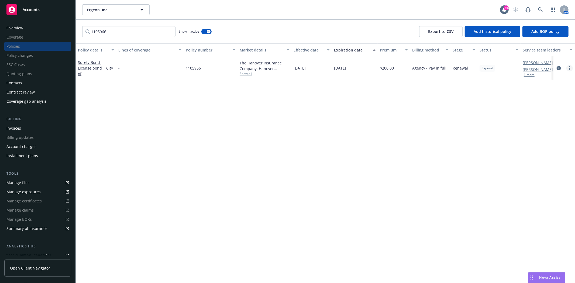
click at [572, 65] on link "more" at bounding box center [570, 68] width 6 height 6
click at [545, 103] on link "End policy" at bounding box center [540, 100] width 63 height 11
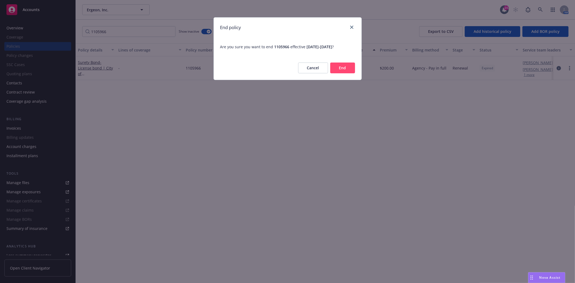
click at [339, 66] on button "End" at bounding box center [342, 68] width 25 height 11
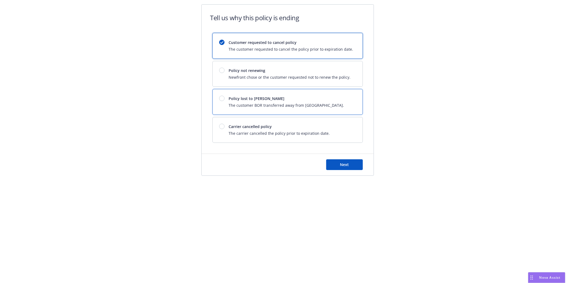
click at [295, 110] on div "Policy lost to BOR The customer BOR transferred away from Newfront." at bounding box center [288, 101] width 150 height 25
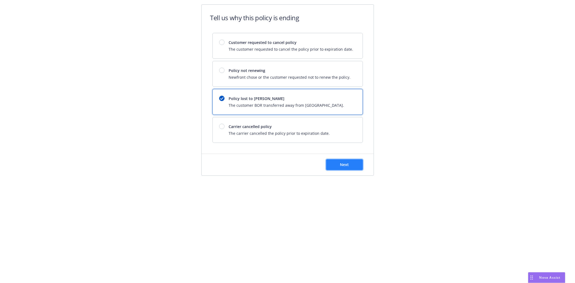
click at [347, 163] on span "Next" at bounding box center [344, 164] width 9 height 5
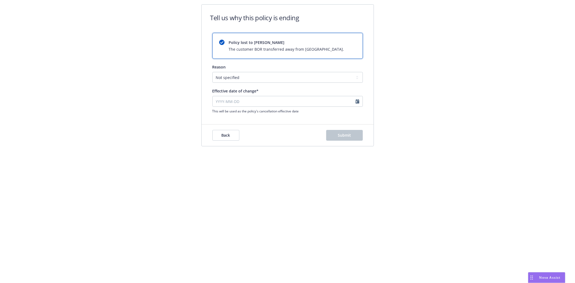
click at [224, 108] on div "This will be used as the policy's cancellation effective date" at bounding box center [287, 105] width 150 height 18
click at [223, 102] on input "Effective date of change*" at bounding box center [287, 101] width 150 height 11
select select "August"
select select "2025"
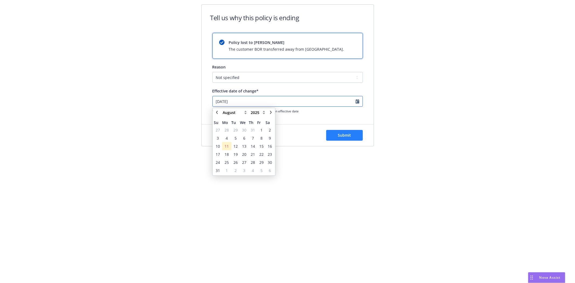
type input "[DATE]"
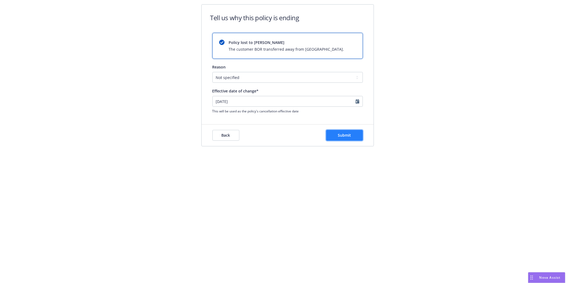
click at [327, 135] on button "Submit" at bounding box center [344, 135] width 37 height 11
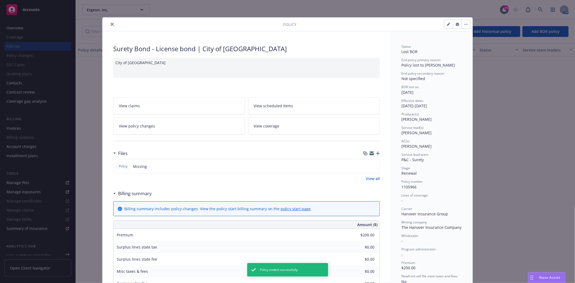
click at [107, 26] on div at bounding box center [194, 24] width 179 height 6
click at [112, 25] on button "close" at bounding box center [112, 24] width 6 height 6
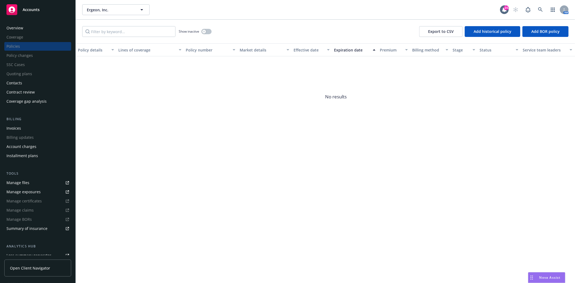
click at [107, 23] on div "Show inactive Export to CSV Add historical policy Add BOR policy" at bounding box center [325, 32] width 499 height 24
click at [113, 37] on div "Show inactive Export to CSV Add historical policy Add BOR policy" at bounding box center [325, 32] width 499 height 24
click at [115, 29] on input "Filter by keyword..." at bounding box center [128, 31] width 93 height 11
paste input "1105973"
type input "1105973"
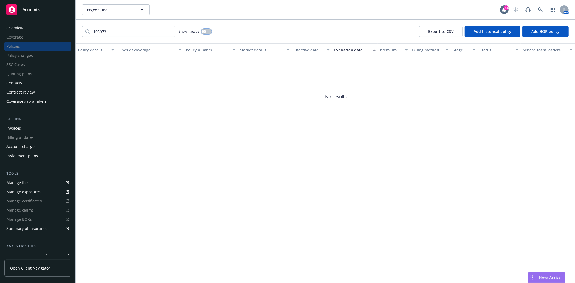
click at [207, 31] on button "button" at bounding box center [206, 31] width 10 height 5
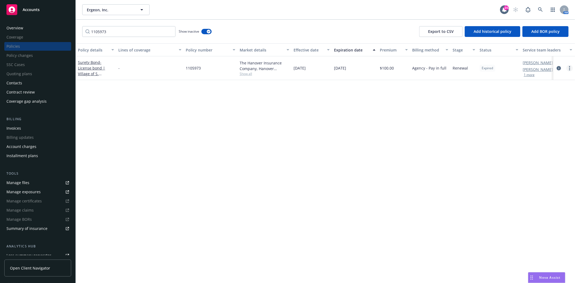
click at [569, 70] on icon "more" at bounding box center [569, 68] width 1 height 4
click at [531, 100] on link "End policy" at bounding box center [540, 100] width 63 height 11
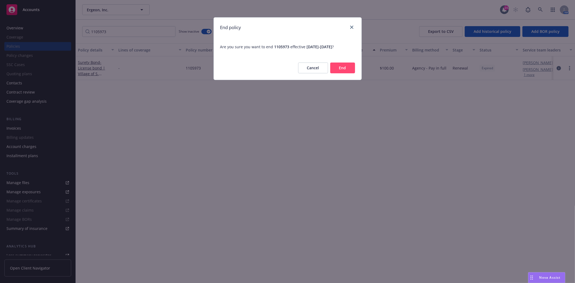
click at [356, 67] on div "Cancel End" at bounding box center [288, 68] width 148 height 24
click at [343, 66] on button "End" at bounding box center [342, 68] width 25 height 11
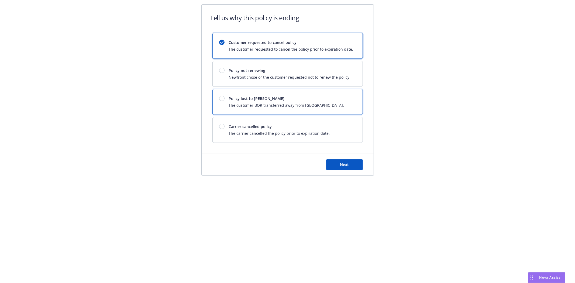
click at [260, 101] on span "Policy lost to [PERSON_NAME]" at bounding box center [286, 99] width 115 height 6
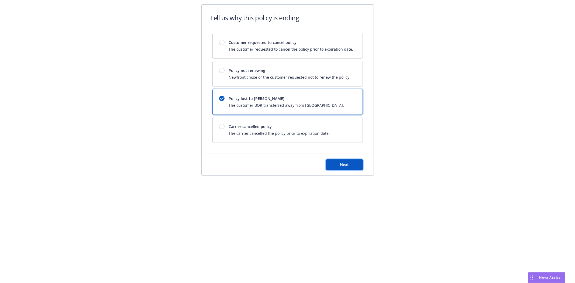
click at [339, 164] on button "Next" at bounding box center [344, 164] width 37 height 11
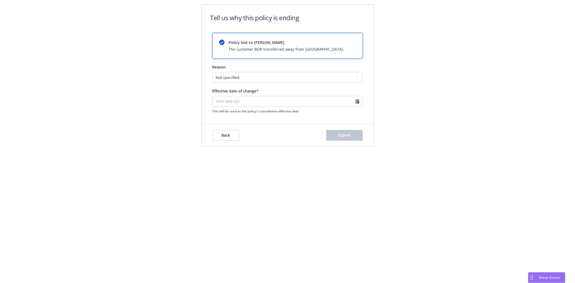
click at [230, 93] on span "Effective date of change*" at bounding box center [235, 90] width 46 height 5
click at [230, 96] on input "Effective date of change*" at bounding box center [287, 101] width 150 height 11
select select "August"
select select "2025"
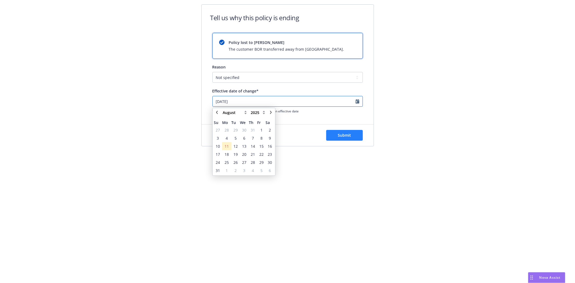
type input "[DATE]"
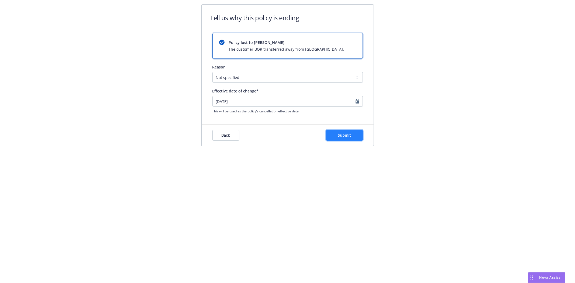
click at [352, 131] on button "Submit" at bounding box center [344, 135] width 37 height 11
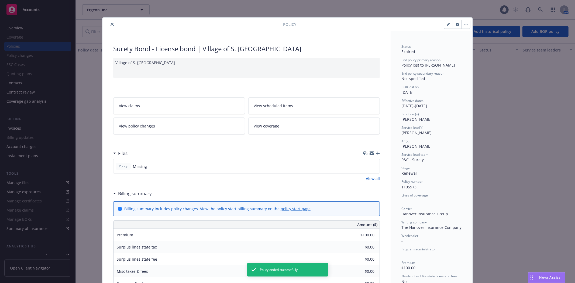
scroll to position [16, 0]
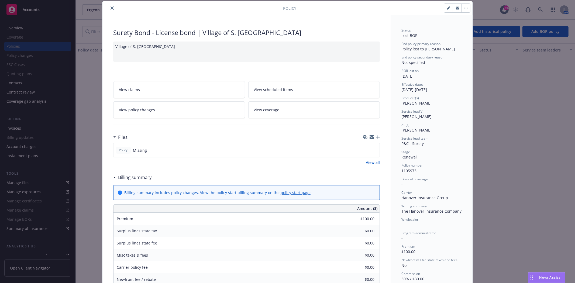
drag, startPoint x: 109, startPoint y: 7, endPoint x: 108, endPoint y: 9, distance: 2.7
click at [111, 9] on icon "close" at bounding box center [112, 7] width 3 height 3
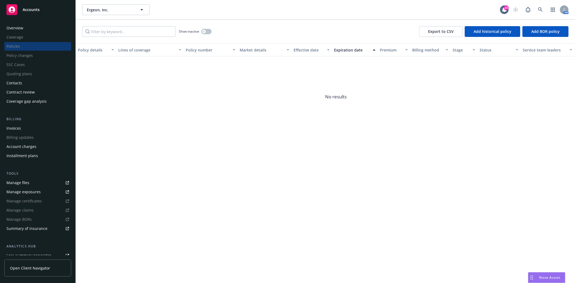
drag, startPoint x: 335, startPoint y: 15, endPoint x: 292, endPoint y: 27, distance: 44.0
click at [328, 19] on div "Ergeon, Inc. Ergeon, Inc. Ergeon, Inc. Type Commercial FEIN [US_EMPLOYER_IDENTI…" at bounding box center [325, 9] width 499 height 19
click at [152, 33] on input "Filter by keyword..." at bounding box center [128, 31] width 93 height 11
paste input "1105978"
type input "1105978"
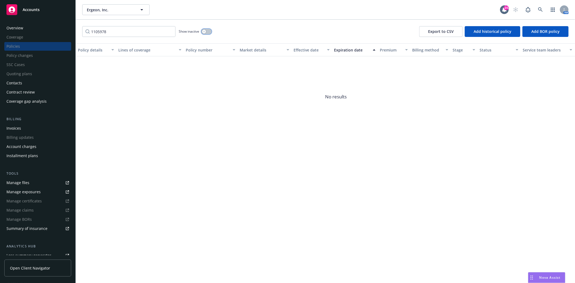
click at [207, 32] on button "button" at bounding box center [206, 31] width 10 height 5
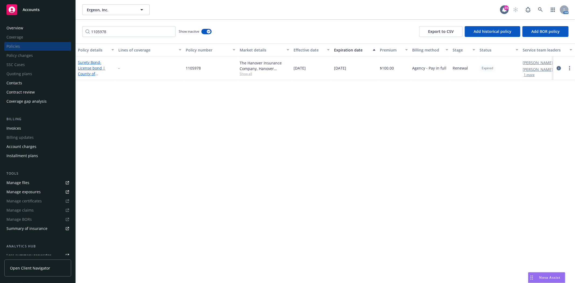
click at [88, 66] on span "- License bond | [GEOGRAPHIC_DATA]" at bounding box center [95, 74] width 34 height 28
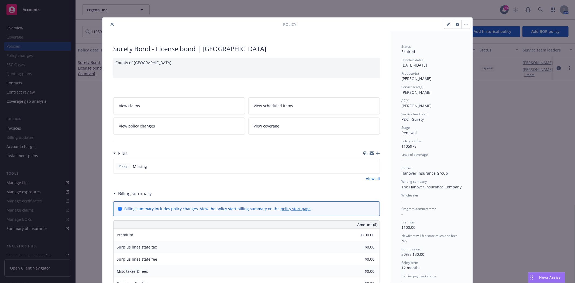
click at [112, 21] on div at bounding box center [194, 24] width 179 height 6
click at [111, 23] on icon "close" at bounding box center [112, 24] width 3 height 3
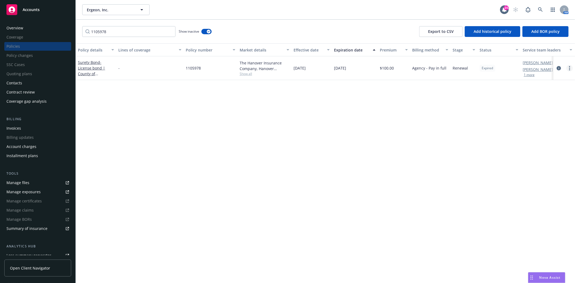
click at [570, 69] on icon "more" at bounding box center [569, 68] width 1 height 4
click at [527, 101] on link "End policy" at bounding box center [540, 100] width 63 height 11
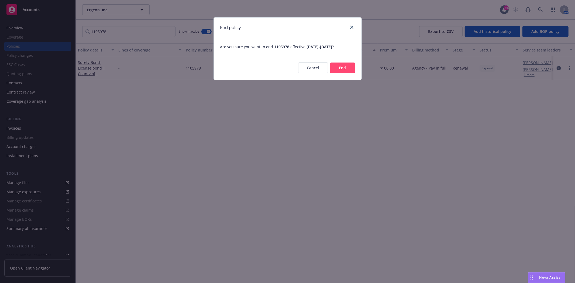
click at [350, 70] on button "End" at bounding box center [342, 68] width 25 height 11
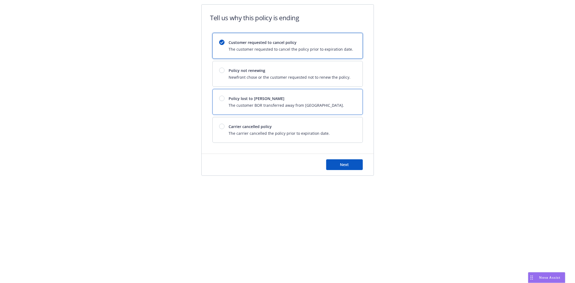
click at [263, 101] on span "Policy lost to [PERSON_NAME]" at bounding box center [286, 99] width 115 height 6
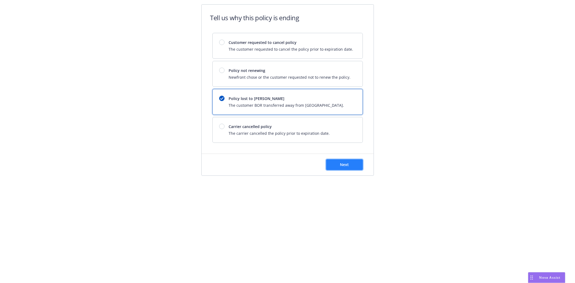
click at [338, 160] on button "Next" at bounding box center [344, 164] width 37 height 11
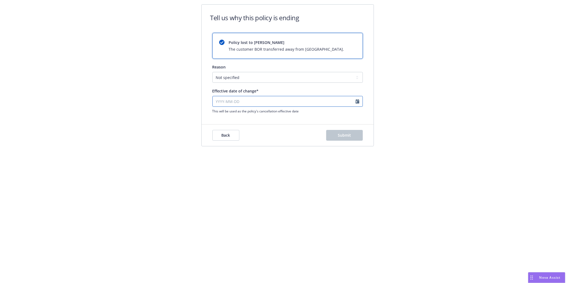
select select "August"
select select "2025"
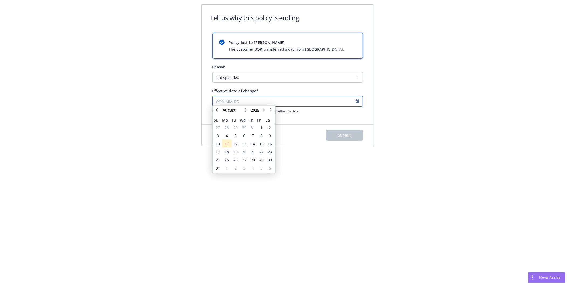
click at [219, 101] on input "Effective date of change*" at bounding box center [287, 101] width 150 height 11
type input "0"
type input "[DATE]"
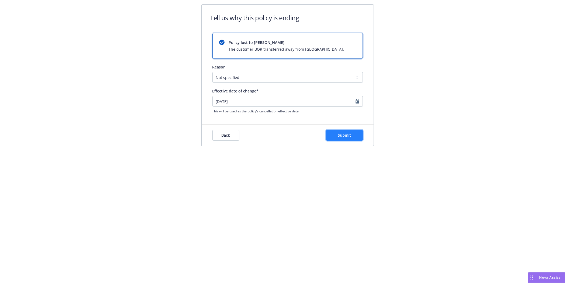
click at [354, 136] on button "Submit" at bounding box center [344, 135] width 37 height 11
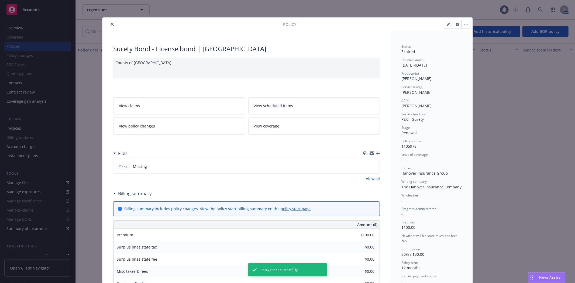
scroll to position [16, 0]
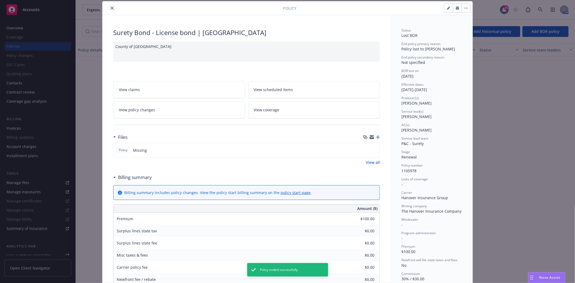
click at [111, 8] on icon "close" at bounding box center [112, 7] width 3 height 3
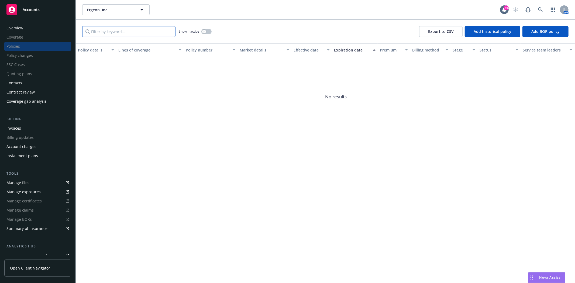
click at [105, 31] on input "Filter by keyword..." at bounding box center [128, 31] width 93 height 11
drag, startPoint x: 108, startPoint y: 26, endPoint x: 108, endPoint y: 29, distance: 2.7
click at [108, 26] on input "Filter by keyword..." at bounding box center [128, 31] width 93 height 11
paste input "1105974"
type input "1105974"
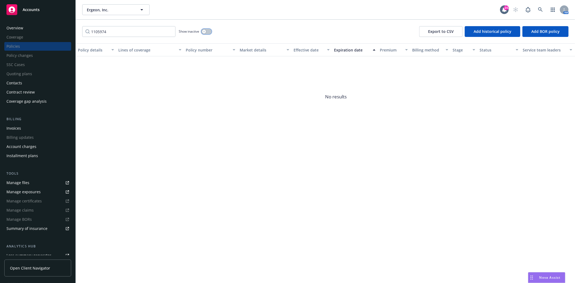
click at [202, 32] on div "button" at bounding box center [204, 32] width 4 height 4
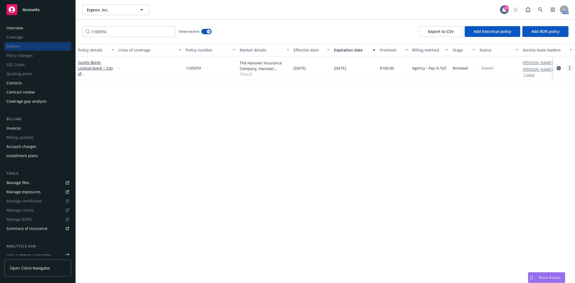
click at [570, 68] on link "more" at bounding box center [570, 68] width 6 height 6
click at [531, 101] on link "End policy" at bounding box center [540, 100] width 63 height 11
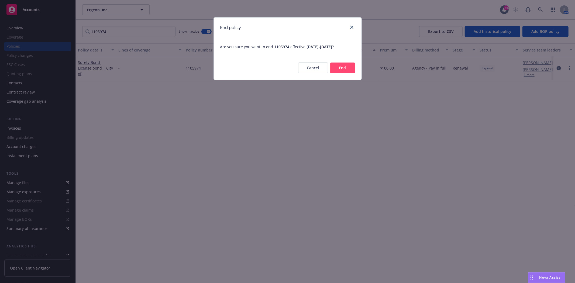
click at [343, 65] on button "End" at bounding box center [342, 68] width 25 height 11
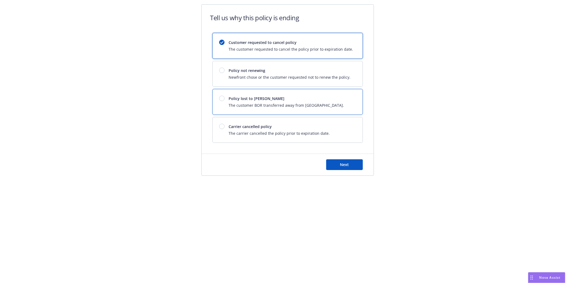
click at [260, 104] on span "The customer BOR transferred away from [GEOGRAPHIC_DATA]." at bounding box center [286, 105] width 115 height 6
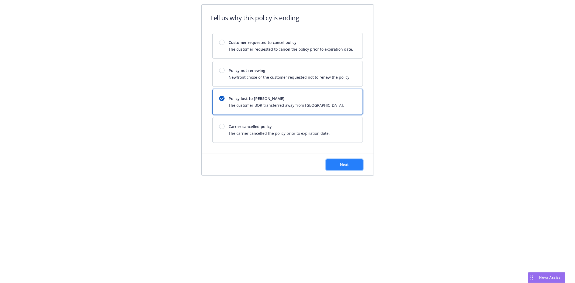
click at [349, 168] on button "Next" at bounding box center [344, 164] width 37 height 11
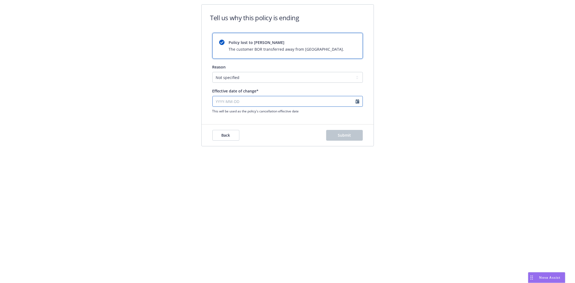
click at [230, 99] on input "Effective date of change*" at bounding box center [287, 101] width 150 height 11
select select "August"
select select "2025"
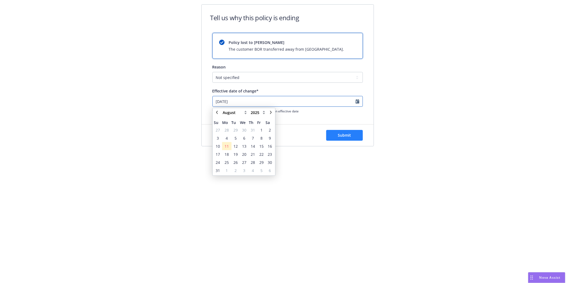
type input "[DATE]"
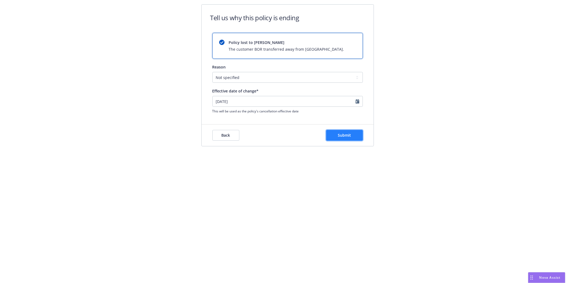
click at [334, 138] on button "Submit" at bounding box center [344, 135] width 37 height 11
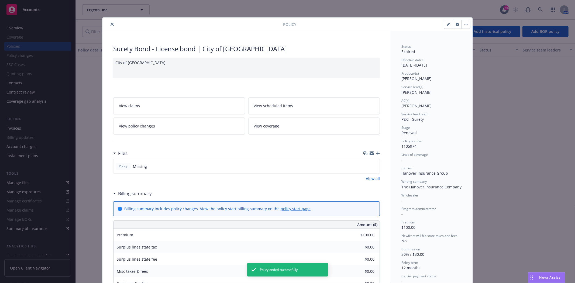
scroll to position [16, 0]
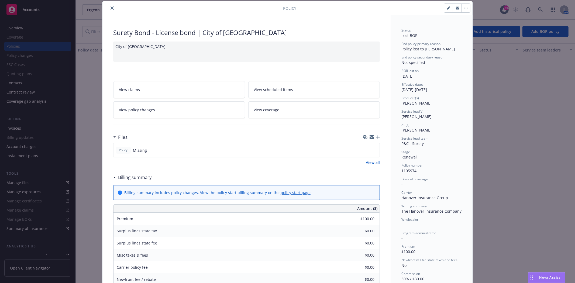
click at [111, 7] on icon "close" at bounding box center [112, 7] width 3 height 3
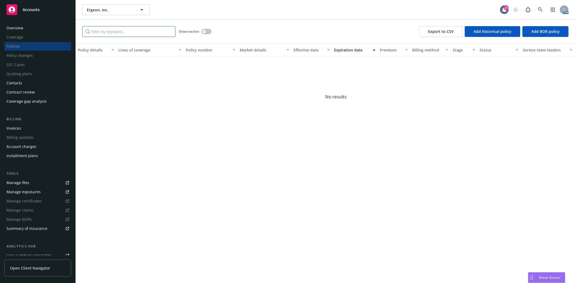
click at [108, 29] on input "Filter by keyword..." at bounding box center [128, 31] width 93 height 11
paste input "1105977"
type input "1105977"
click at [209, 30] on button "button" at bounding box center [206, 31] width 10 height 5
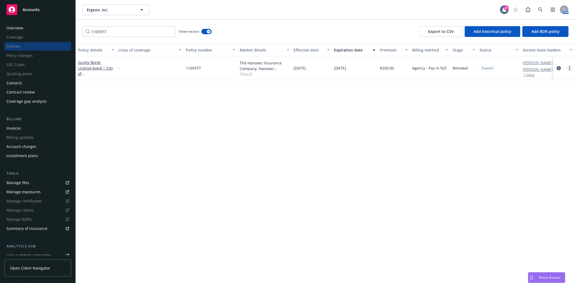
click at [572, 69] on link "more" at bounding box center [570, 68] width 6 height 6
click at [569, 72] on div at bounding box center [565, 68] width 22 height 24
click at [571, 71] on div at bounding box center [565, 68] width 22 height 24
click at [570, 68] on icon "more" at bounding box center [569, 68] width 1 height 4
click at [537, 101] on link "End policy" at bounding box center [540, 100] width 63 height 11
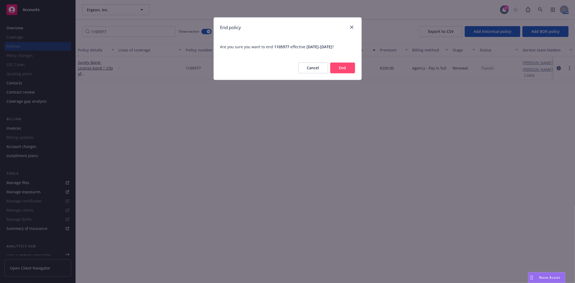
click at [344, 67] on button "End" at bounding box center [342, 68] width 25 height 11
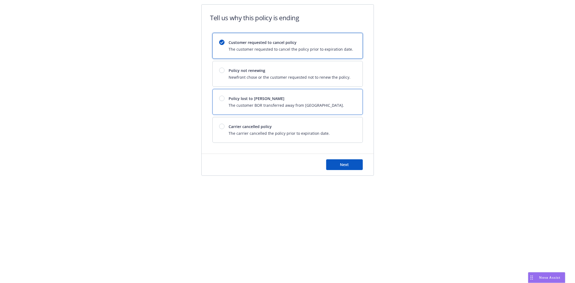
click at [264, 92] on div "Policy lost to BOR The customer BOR transferred away from Newfront." at bounding box center [288, 101] width 150 height 25
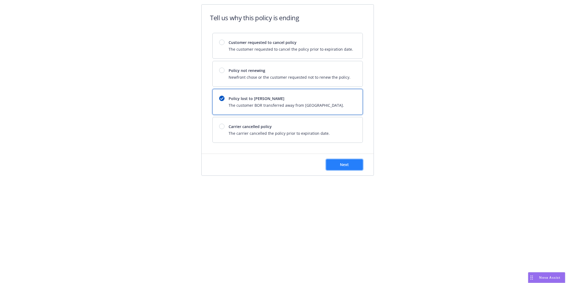
click at [345, 169] on button "Next" at bounding box center [344, 164] width 37 height 11
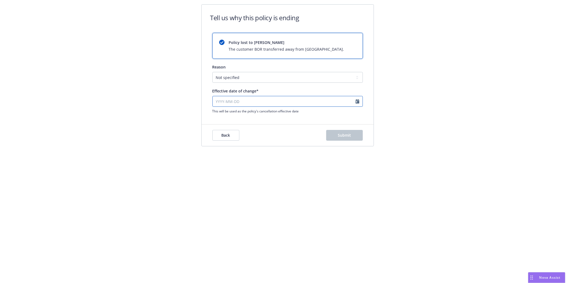
click at [221, 100] on input "Effective date of change*" at bounding box center [287, 101] width 150 height 11
select select "August"
select select "2025"
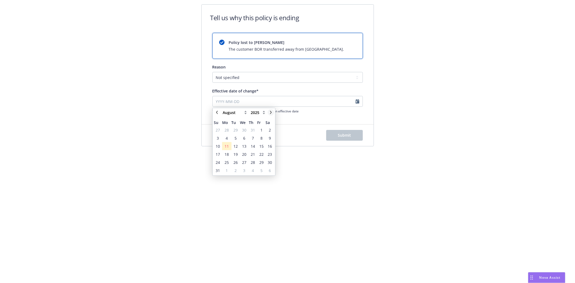
click at [270, 115] on link "chevronRight" at bounding box center [271, 112] width 6 height 6
select select "September"
click at [219, 99] on input "Effective date of change*" at bounding box center [287, 101] width 150 height 11
type input "[DATE]"
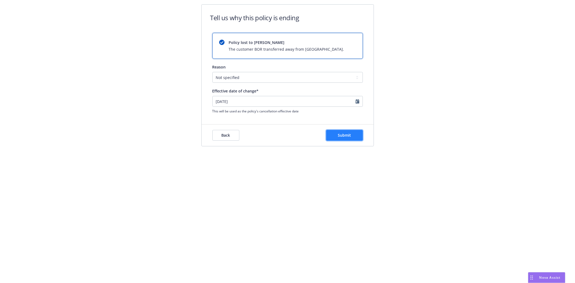
click at [355, 134] on button "Submit" at bounding box center [344, 135] width 37 height 11
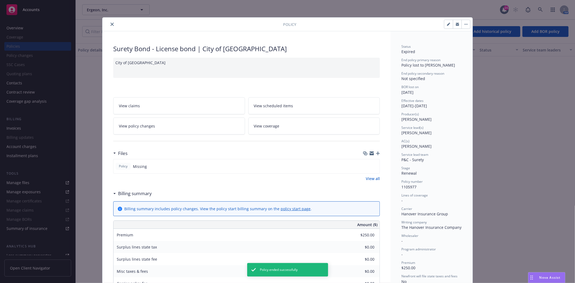
scroll to position [16, 0]
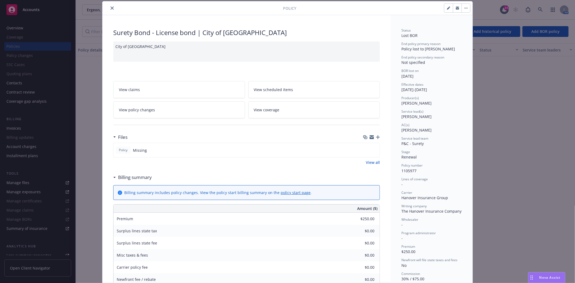
click at [109, 10] on button "close" at bounding box center [112, 8] width 6 height 6
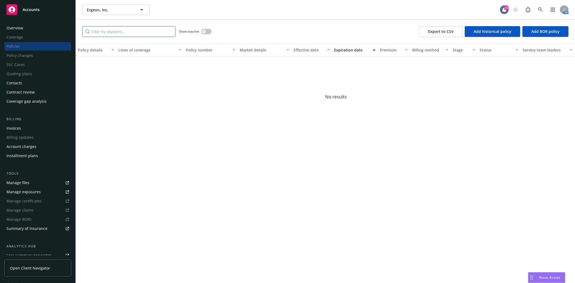
click at [104, 30] on input "Filter by keyword..." at bounding box center [128, 31] width 93 height 11
paste input "1105975"
type input "1105975"
click at [204, 33] on button "button" at bounding box center [206, 31] width 10 height 5
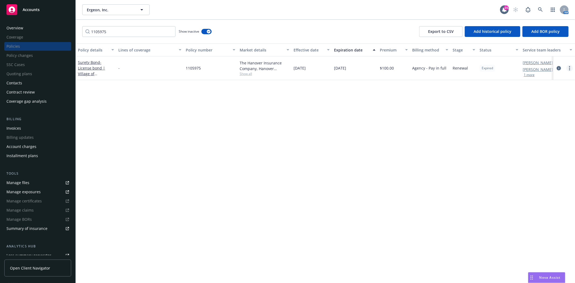
click at [570, 70] on circle "more" at bounding box center [569, 69] width 1 height 1
click at [538, 102] on link "End policy" at bounding box center [540, 100] width 63 height 11
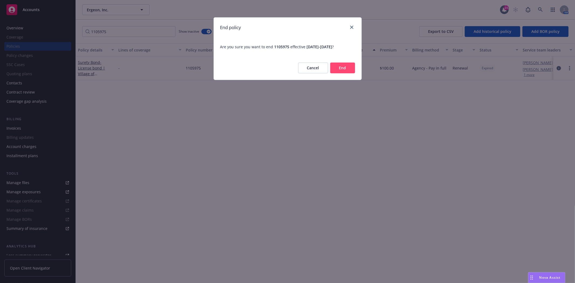
click at [337, 67] on button "End" at bounding box center [342, 68] width 25 height 11
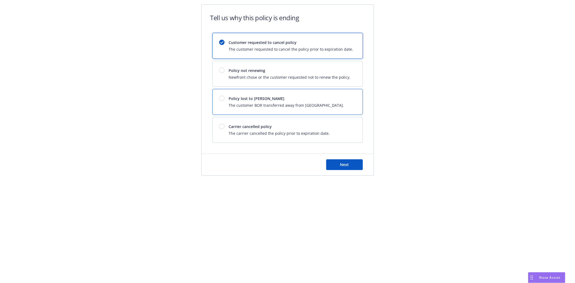
click at [286, 99] on span "Policy lost to [PERSON_NAME]" at bounding box center [286, 99] width 115 height 6
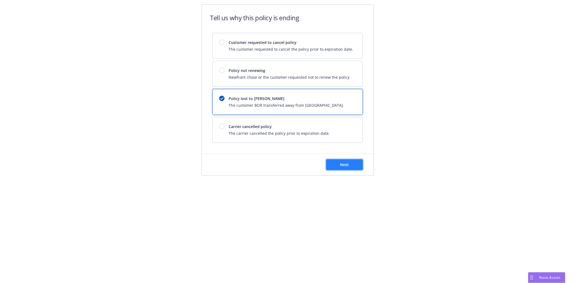
click at [358, 163] on button "Next" at bounding box center [344, 164] width 37 height 11
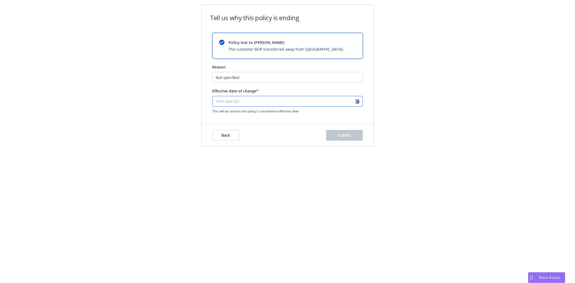
select select "August"
select select "2025"
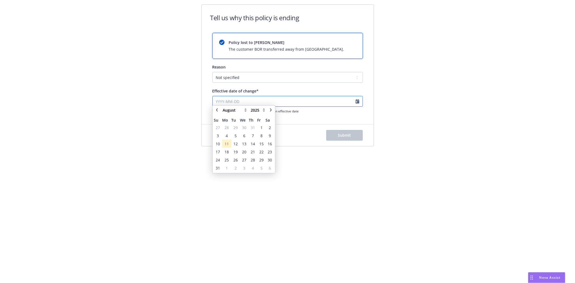
click at [219, 103] on input "Effective date of change*" at bounding box center [287, 101] width 150 height 11
type input "[DATE]"
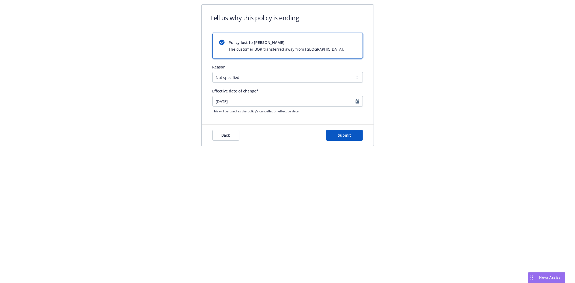
click at [355, 142] on div "Back Submit" at bounding box center [288, 136] width 172 height 22
click at [353, 136] on button "Submit" at bounding box center [344, 135] width 37 height 11
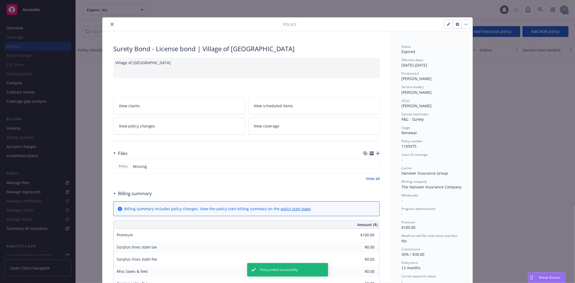
scroll to position [16, 0]
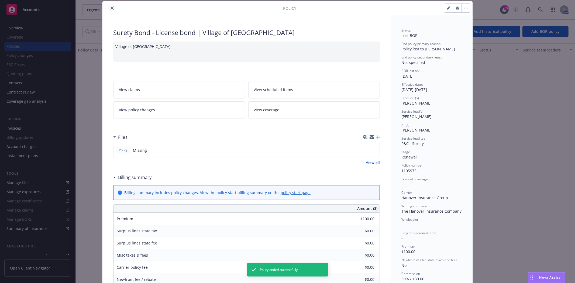
click at [111, 8] on icon "close" at bounding box center [112, 7] width 3 height 3
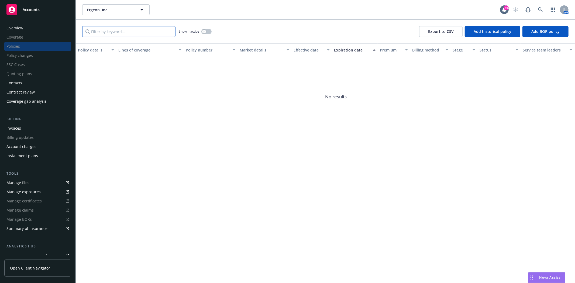
click at [126, 32] on input "Filter by keyword..." at bounding box center [128, 31] width 93 height 11
paste input "1105976"
type input "1105976"
click at [200, 31] on div "Show inactive" at bounding box center [195, 31] width 33 height 11
click at [208, 33] on button "button" at bounding box center [206, 31] width 10 height 5
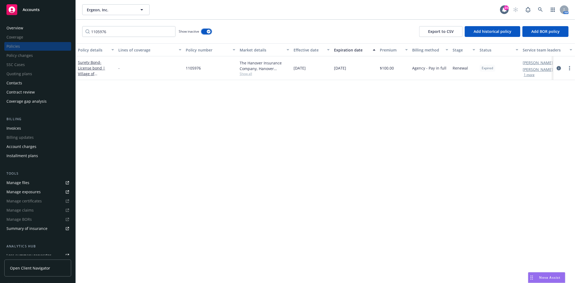
click at [206, 33] on button "button" at bounding box center [206, 31] width 10 height 5
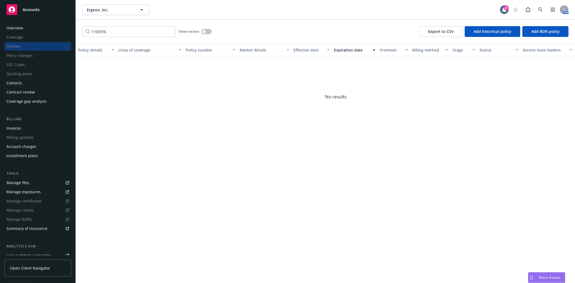
click at [204, 36] on div "Show inactive" at bounding box center [195, 31] width 33 height 11
click at [206, 32] on div "button" at bounding box center [204, 32] width 4 height 4
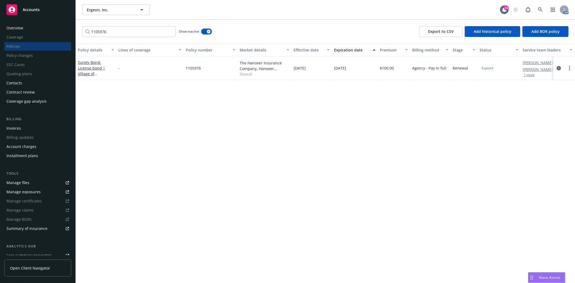
click at [205, 34] on button "button" at bounding box center [206, 31] width 10 height 5
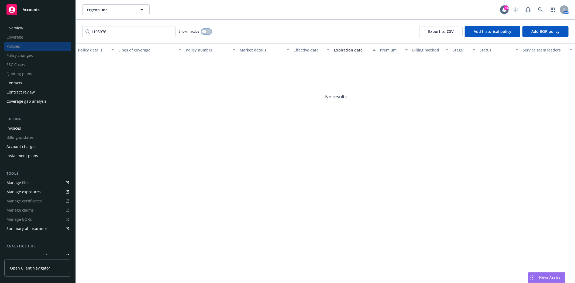
click at [206, 32] on button "button" at bounding box center [206, 31] width 10 height 5
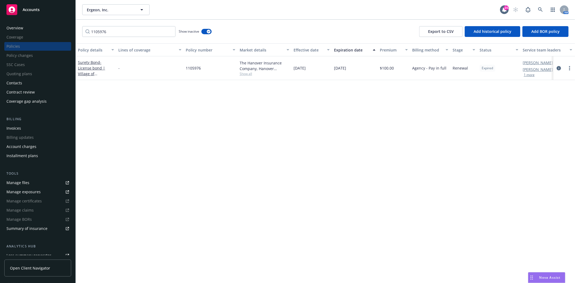
click at [107, 68] on div "Surety Bond - License bond | Village of [GEOGRAPHIC_DATA]" at bounding box center [96, 68] width 36 height 17
click at [98, 72] on span "- License bond | Village of [GEOGRAPHIC_DATA]" at bounding box center [95, 74] width 34 height 28
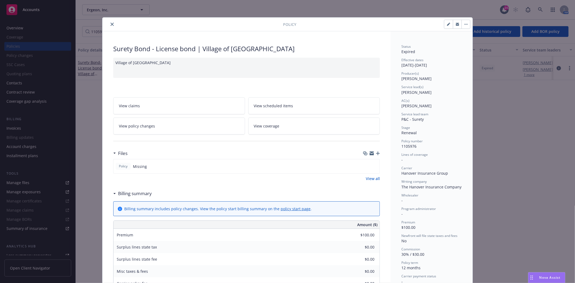
click at [446, 26] on button "button" at bounding box center [448, 24] width 9 height 9
select select "RENEWAL"
select select "12"
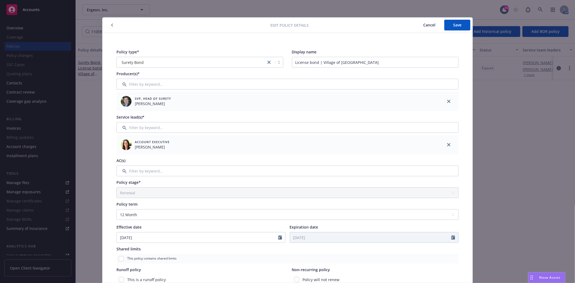
click at [109, 23] on button "button" at bounding box center [112, 25] width 6 height 6
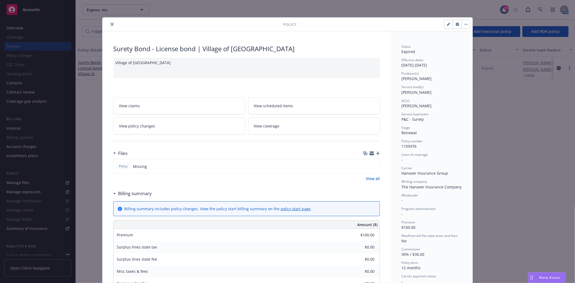
click at [111, 23] on icon "close" at bounding box center [112, 24] width 3 height 3
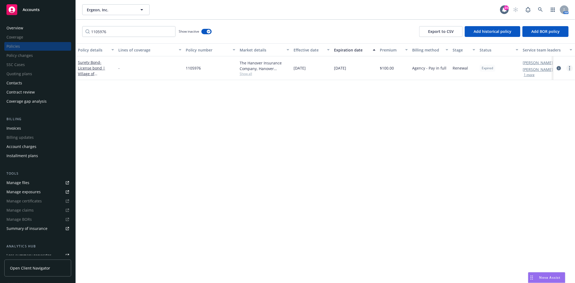
click at [572, 68] on link "more" at bounding box center [570, 68] width 6 height 6
click at [534, 100] on link "End policy" at bounding box center [540, 100] width 63 height 11
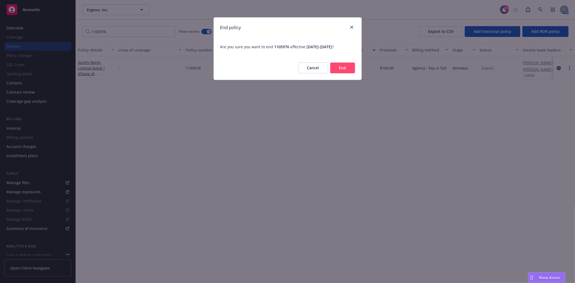
click at [344, 66] on button "End" at bounding box center [342, 68] width 25 height 11
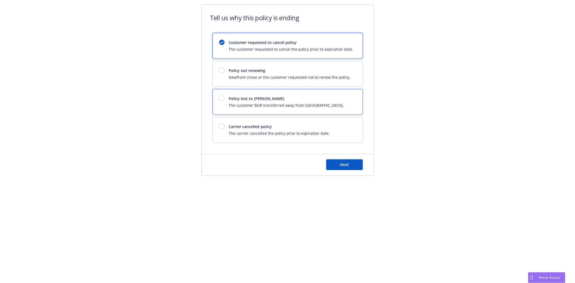
click at [278, 106] on span "The customer BOR transferred away from [GEOGRAPHIC_DATA]." at bounding box center [286, 105] width 115 height 6
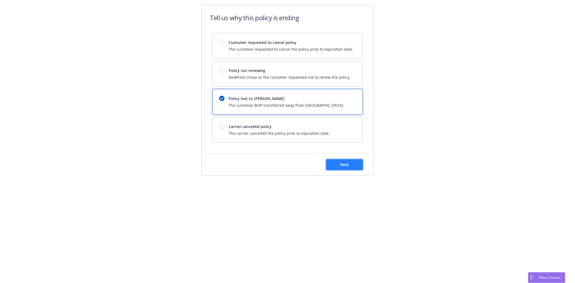
click at [357, 168] on button "Next" at bounding box center [344, 164] width 37 height 11
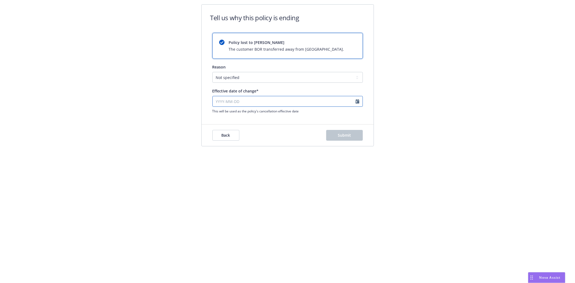
select select "August"
select select "2025"
click at [221, 101] on input "Effective date of change*" at bounding box center [287, 101] width 150 height 11
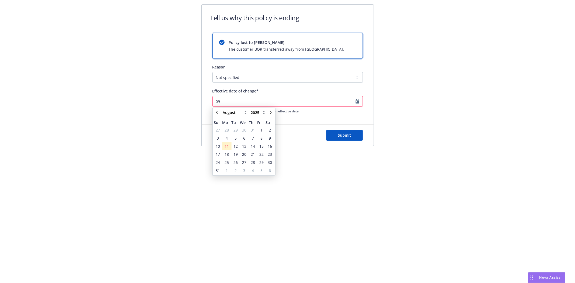
type input "0"
type input "[DATE]"
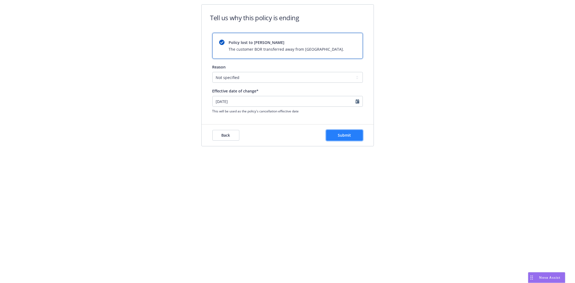
click at [338, 133] on span "Submit" at bounding box center [344, 135] width 13 height 5
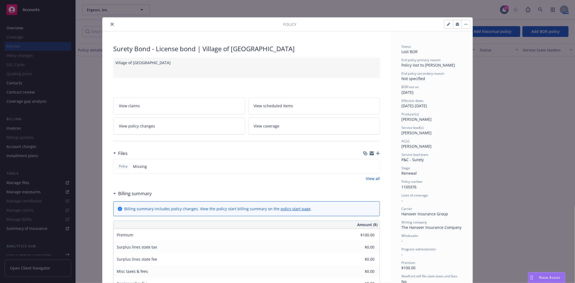
click at [110, 26] on button "close" at bounding box center [112, 24] width 6 height 6
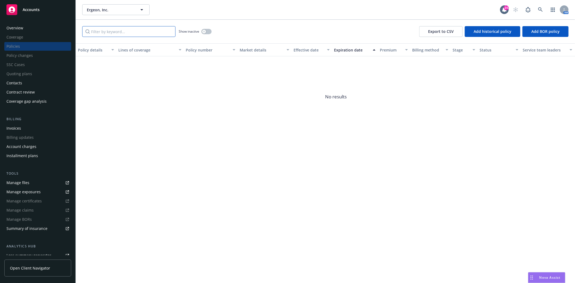
click at [107, 32] on input "Filter by keyword..." at bounding box center [128, 31] width 93 height 11
paste input "1105979"
type input "1105979"
click at [211, 32] on button "button" at bounding box center [206, 31] width 10 height 5
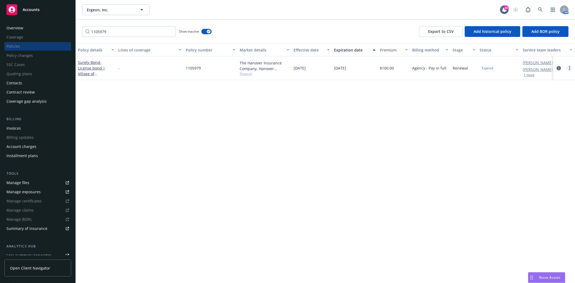
click at [571, 68] on link "more" at bounding box center [570, 68] width 6 height 6
click at [526, 99] on link "End policy" at bounding box center [540, 100] width 63 height 11
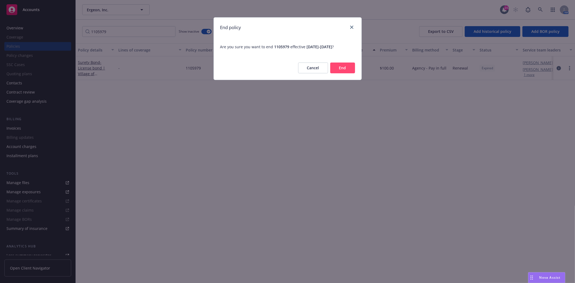
click at [336, 68] on button "End" at bounding box center [342, 68] width 25 height 11
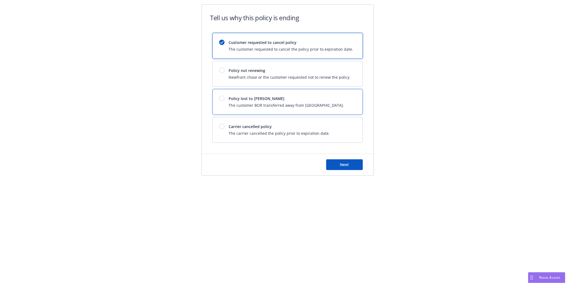
click at [318, 97] on span "Policy lost to [PERSON_NAME]" at bounding box center [286, 99] width 115 height 6
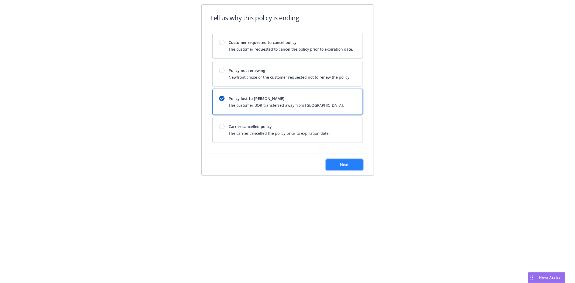
click at [335, 163] on button "Next" at bounding box center [344, 164] width 37 height 11
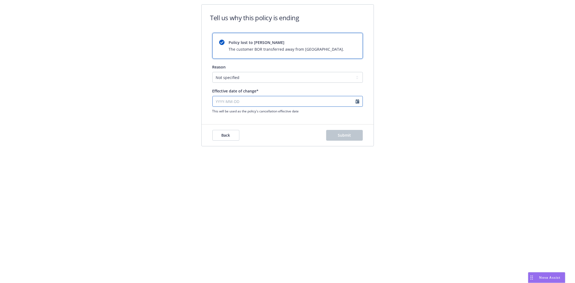
click at [222, 101] on input "Effective date of change*" at bounding box center [287, 101] width 150 height 11
select select "August"
select select "2025"
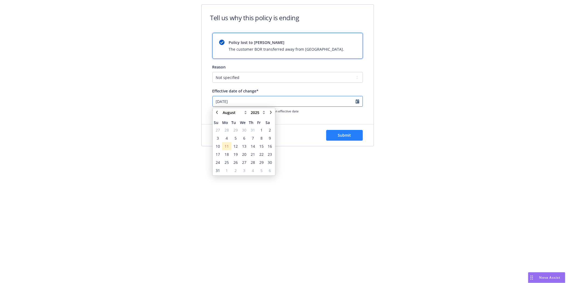
type input "[DATE]"
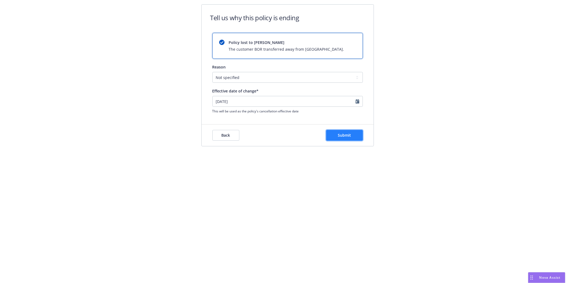
click at [357, 134] on button "Submit" at bounding box center [344, 135] width 37 height 11
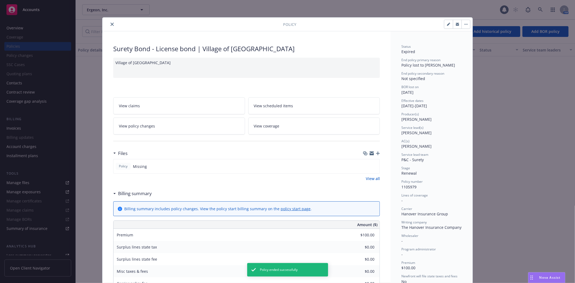
scroll to position [16, 0]
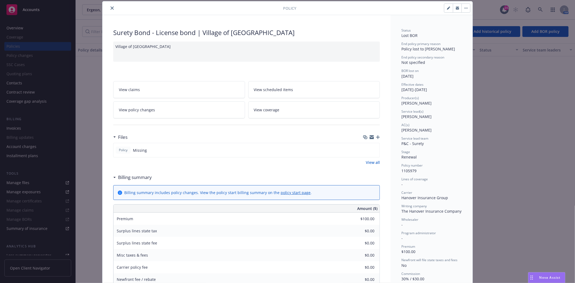
click at [111, 8] on icon "close" at bounding box center [112, 7] width 3 height 3
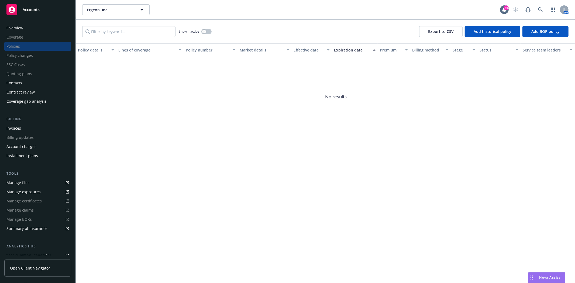
click at [128, 39] on div "Show inactive Export to CSV Add historical policy Add BOR policy" at bounding box center [325, 32] width 499 height 24
click at [128, 35] on input "Filter by keyword..." at bounding box center [128, 31] width 93 height 11
paste input "1105980"
type input "1105980"
click at [203, 32] on icon "button" at bounding box center [204, 31] width 2 height 2
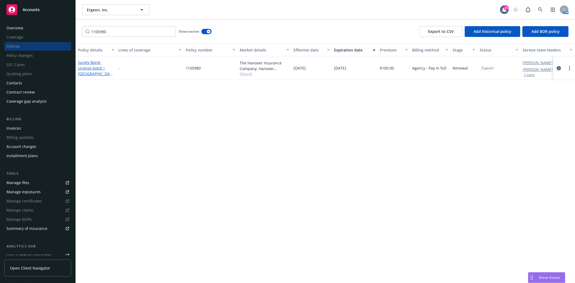
click at [94, 73] on span "- License bond | [GEOGRAPHIC_DATA]" at bounding box center [95, 71] width 35 height 22
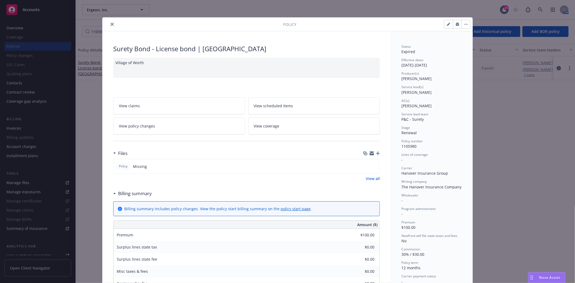
click at [111, 24] on icon "close" at bounding box center [112, 24] width 3 height 3
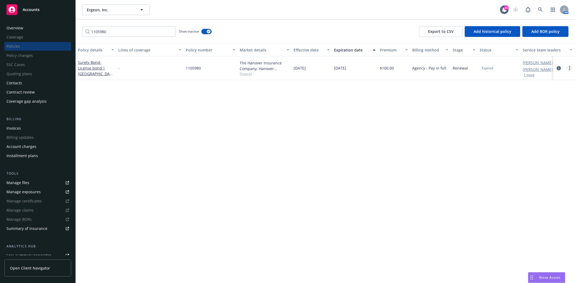
click at [568, 66] on link "more" at bounding box center [570, 68] width 6 height 6
click at [525, 99] on link "End policy" at bounding box center [540, 100] width 63 height 11
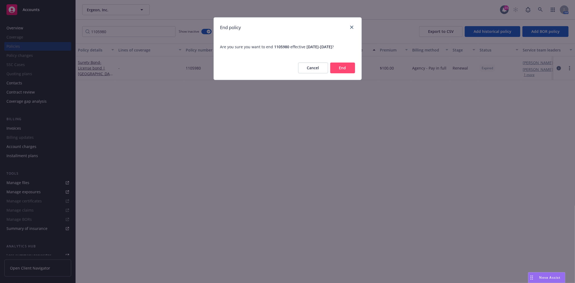
click at [351, 66] on button "End" at bounding box center [342, 68] width 25 height 11
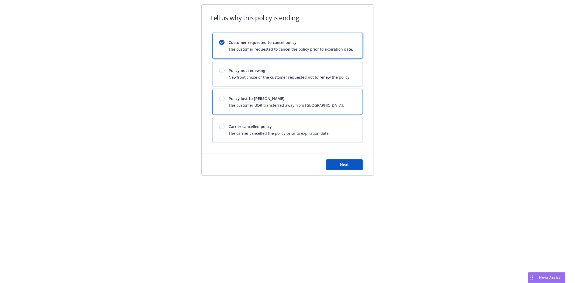
click at [264, 98] on span "Policy lost to [PERSON_NAME]" at bounding box center [286, 99] width 115 height 6
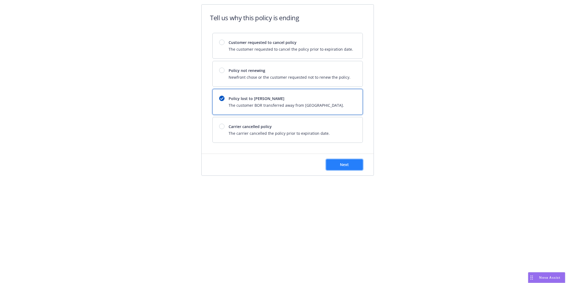
click at [336, 166] on button "Next" at bounding box center [344, 164] width 37 height 11
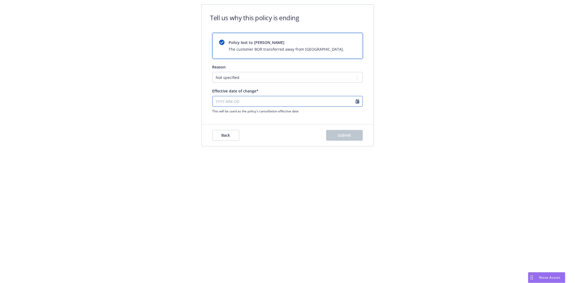
select select "August"
select select "2025"
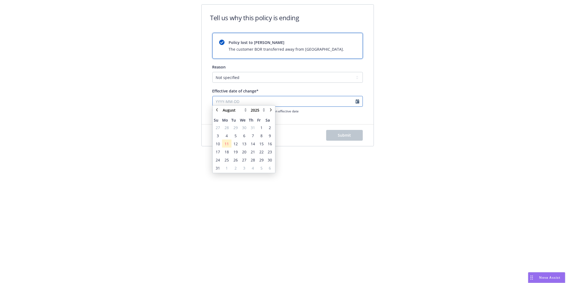
drag, startPoint x: 231, startPoint y: 96, endPoint x: 230, endPoint y: 101, distance: 5.6
click at [231, 97] on input "Effective date of change*" at bounding box center [287, 101] width 150 height 11
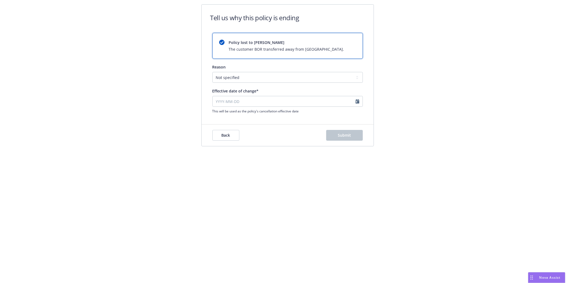
click at [209, 106] on div "Policy lost to BOR The customer BOR transferred away from Newfront. Reason Not …" at bounding box center [288, 73] width 172 height 81
select select "August"
select select "2025"
click at [217, 99] on input "Effective date of change*" at bounding box center [287, 101] width 150 height 11
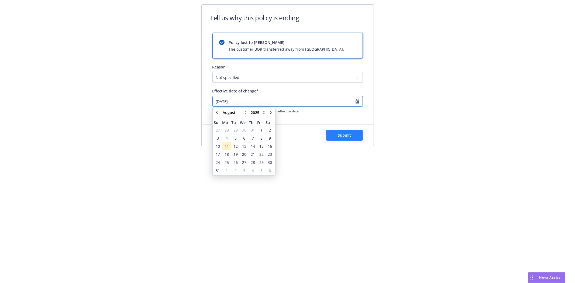
type input "[DATE]"
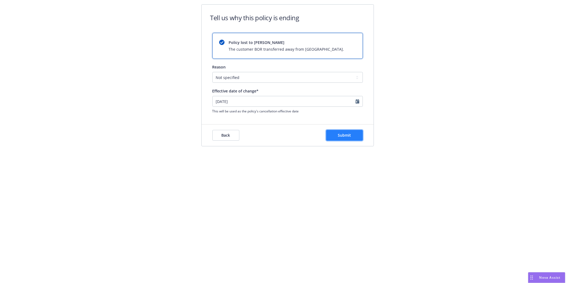
click at [340, 137] on span "Submit" at bounding box center [344, 135] width 13 height 5
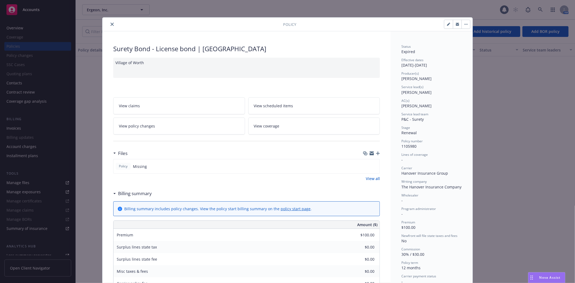
scroll to position [16, 0]
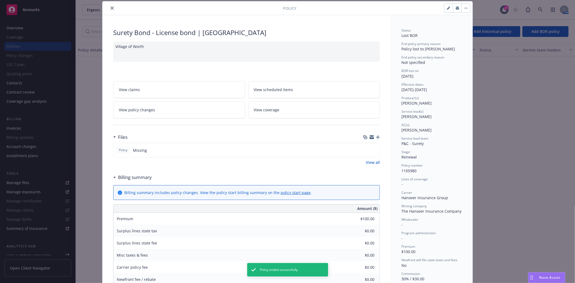
click at [110, 5] on button "close" at bounding box center [112, 8] width 6 height 6
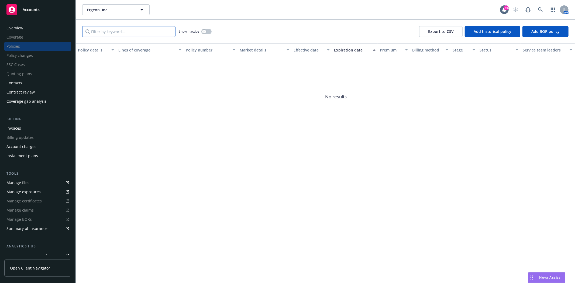
click at [122, 33] on input "Filter by keyword..." at bounding box center [128, 31] width 93 height 11
paste input "1105982"
type input "1105982"
click at [207, 32] on button "button" at bounding box center [206, 31] width 10 height 5
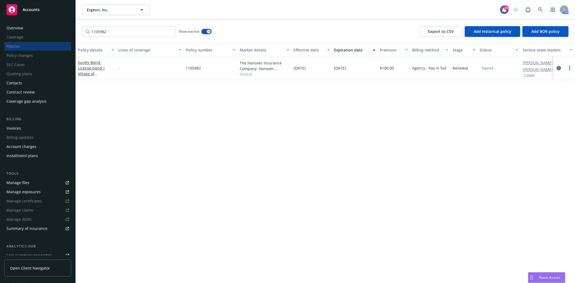
click at [571, 71] on link "more" at bounding box center [570, 68] width 6 height 6
click at [543, 99] on link "End policy" at bounding box center [540, 100] width 63 height 11
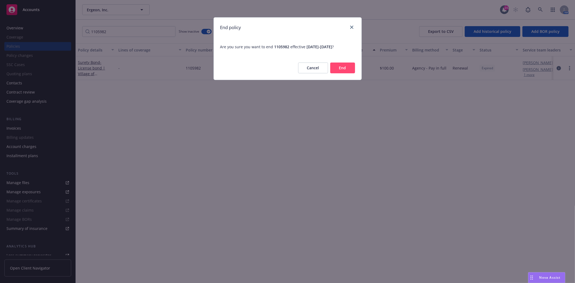
click at [345, 71] on button "End" at bounding box center [342, 68] width 25 height 11
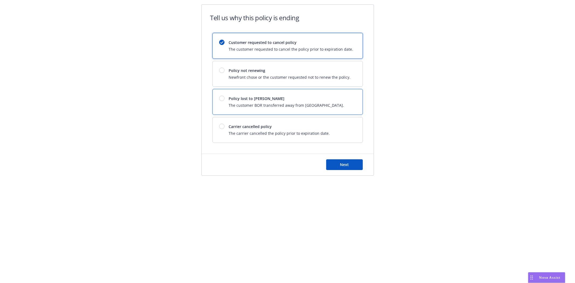
click at [261, 107] on span "The customer BOR transferred away from [GEOGRAPHIC_DATA]." at bounding box center [286, 105] width 115 height 6
click at [358, 171] on div "Next" at bounding box center [288, 165] width 172 height 22
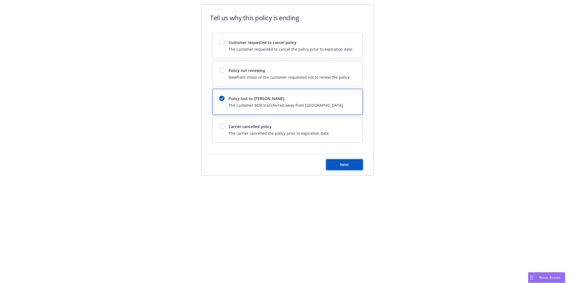
click at [355, 166] on button "Next" at bounding box center [344, 164] width 37 height 11
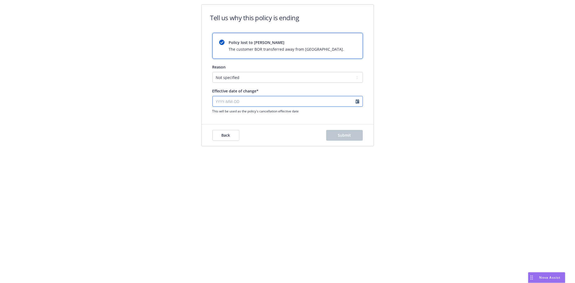
click at [222, 103] on input "Effective date of change*" at bounding box center [287, 101] width 150 height 11
select select "August"
select select "2025"
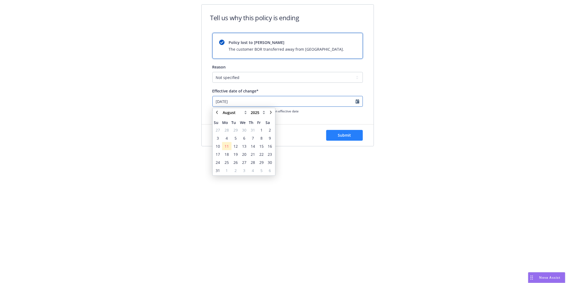
type input "[DATE]"
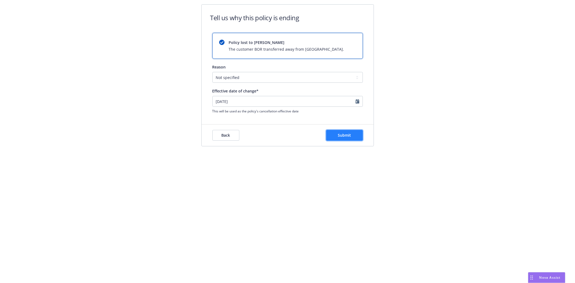
click at [338, 138] on span "Submit" at bounding box center [344, 135] width 13 height 5
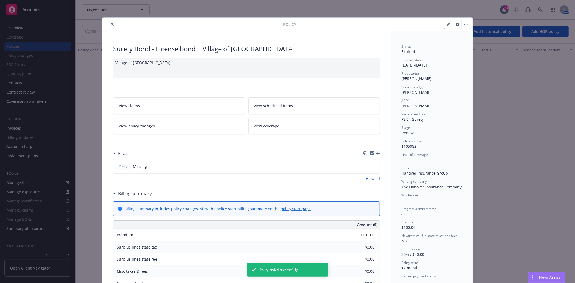
scroll to position [16, 0]
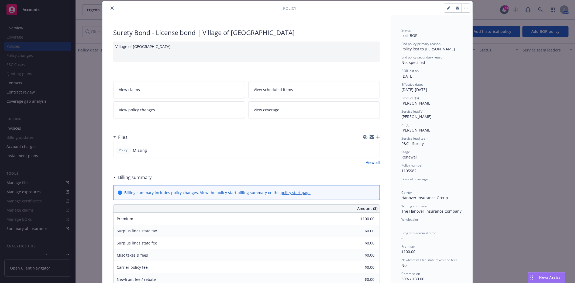
drag, startPoint x: 111, startPoint y: 9, endPoint x: 110, endPoint y: 12, distance: 3.6
click at [111, 9] on icon "close" at bounding box center [112, 7] width 3 height 3
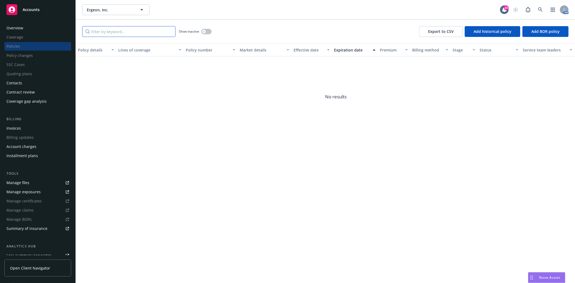
click at [103, 29] on input "Filter by keyword..." at bounding box center [128, 31] width 93 height 11
paste input "1105983"
type input "1105983"
click at [212, 33] on div "1105983 Show inactive Export to CSV Add historical policy Add BOR policy" at bounding box center [325, 32] width 499 height 24
click at [206, 32] on button "button" at bounding box center [206, 31] width 10 height 5
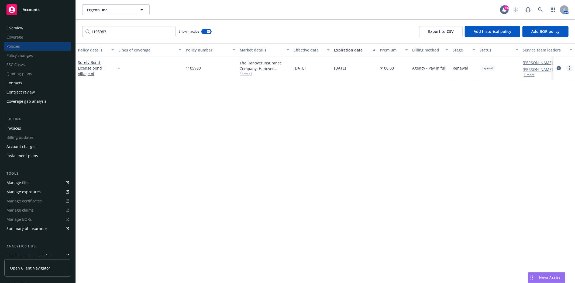
click at [570, 69] on link "more" at bounding box center [570, 68] width 6 height 6
click at [538, 102] on link "End policy" at bounding box center [540, 100] width 63 height 11
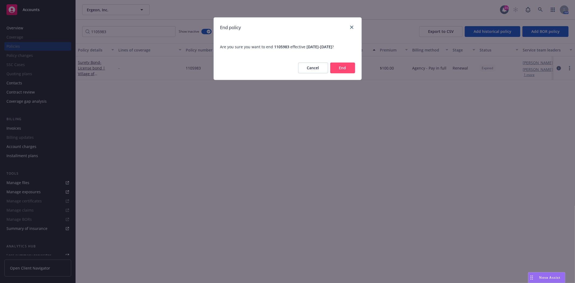
click at [362, 68] on div "End policy Are you sure you want to end 1105983 effective [DATE] - [DATE] ? [GE…" at bounding box center [287, 141] width 575 height 283
click at [350, 68] on button "End" at bounding box center [342, 68] width 25 height 11
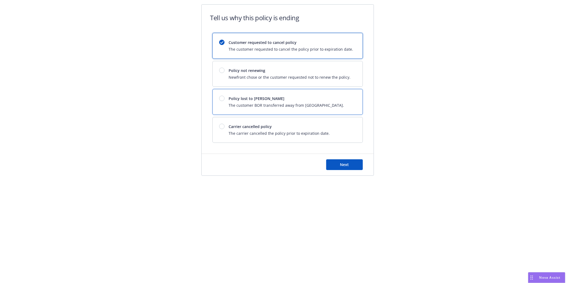
click at [228, 101] on div at bounding box center [224, 98] width 10 height 5
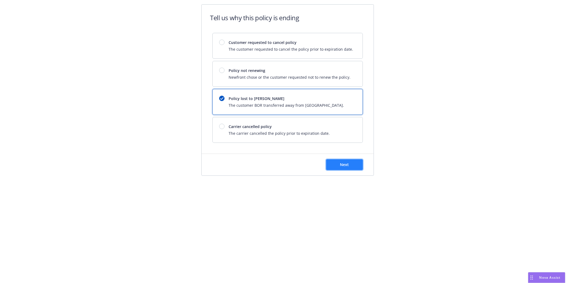
click at [355, 169] on button "Next" at bounding box center [344, 164] width 37 height 11
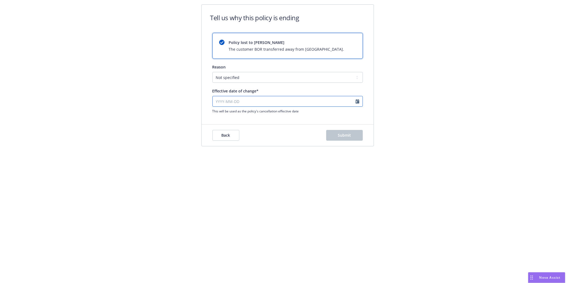
select select "August"
select select "2025"
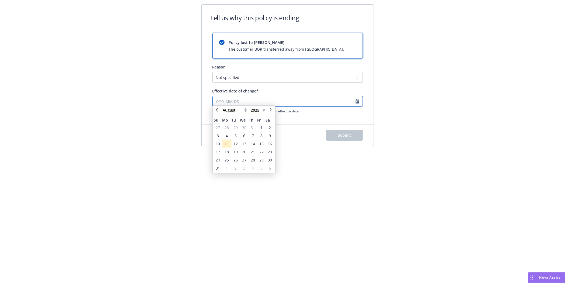
click at [222, 101] on input "Effective date of change*" at bounding box center [287, 101] width 150 height 11
type input "[DATE]"
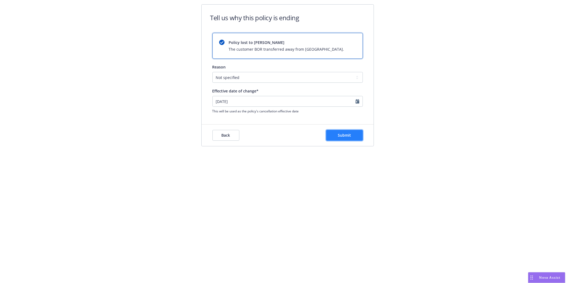
click at [359, 136] on button "Submit" at bounding box center [344, 135] width 37 height 11
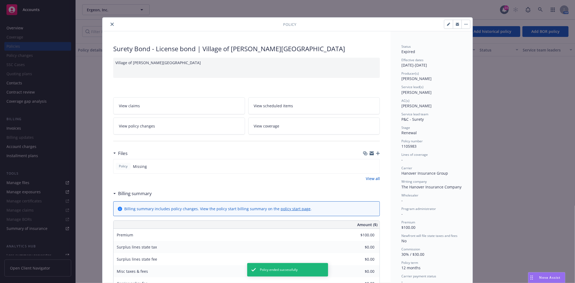
scroll to position [16, 0]
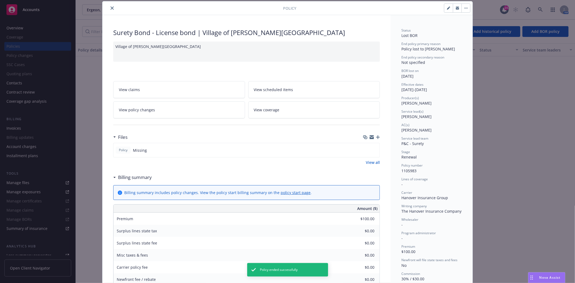
click at [111, 9] on icon "close" at bounding box center [112, 7] width 3 height 3
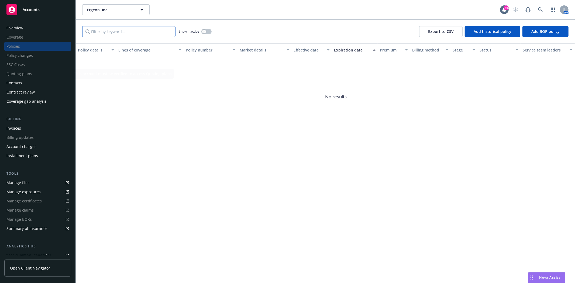
click at [138, 31] on input "Filter by keyword..." at bounding box center [128, 31] width 93 height 11
paste input "1105981"
type input "1105981"
click at [204, 31] on icon "button" at bounding box center [204, 31] width 2 height 2
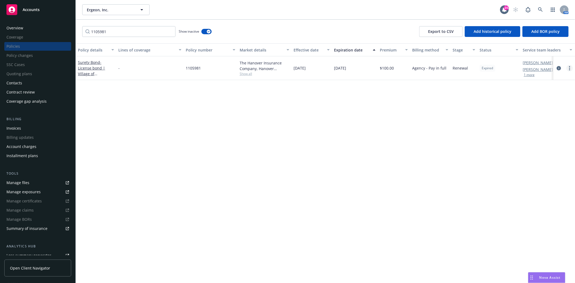
click at [568, 68] on link "more" at bounding box center [570, 68] width 6 height 6
click at [523, 103] on link "End policy" at bounding box center [540, 100] width 63 height 11
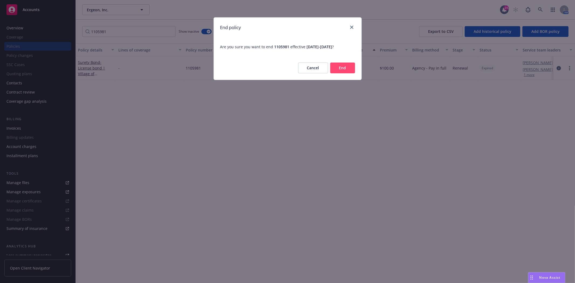
click at [341, 71] on button "End" at bounding box center [342, 68] width 25 height 11
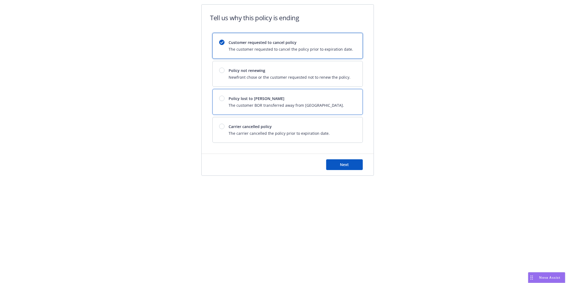
click at [299, 101] on span "Policy lost to [PERSON_NAME]" at bounding box center [286, 99] width 115 height 6
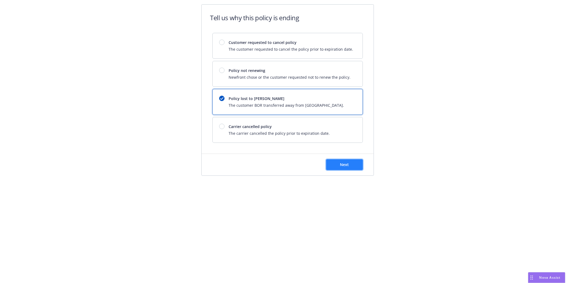
click at [359, 162] on button "Next" at bounding box center [344, 164] width 37 height 11
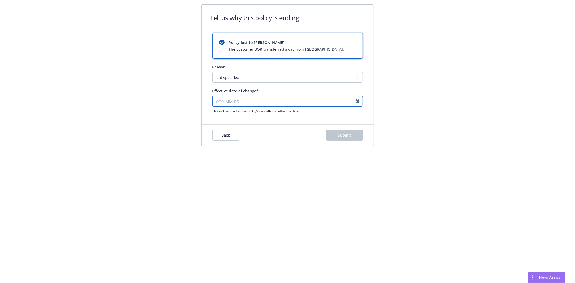
select select "August"
select select "2025"
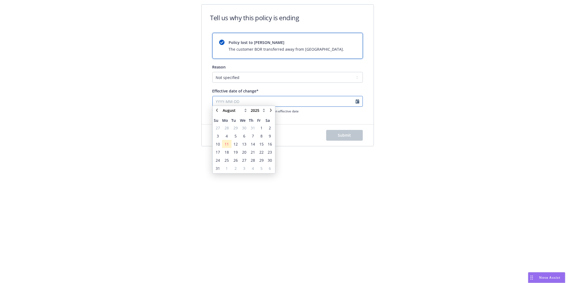
click at [216, 101] on input "Effective date of change*" at bounding box center [287, 101] width 150 height 11
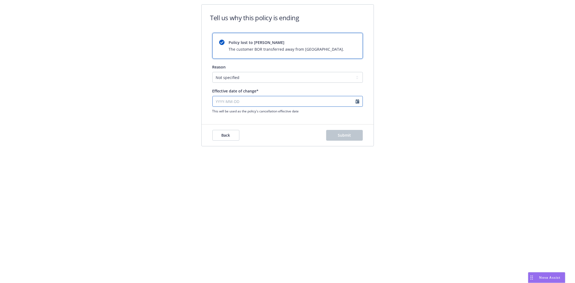
click at [219, 97] on input "Effective date of change*" at bounding box center [287, 101] width 150 height 11
type input "[DATE]"
click at [356, 131] on button "Submit" at bounding box center [344, 135] width 37 height 11
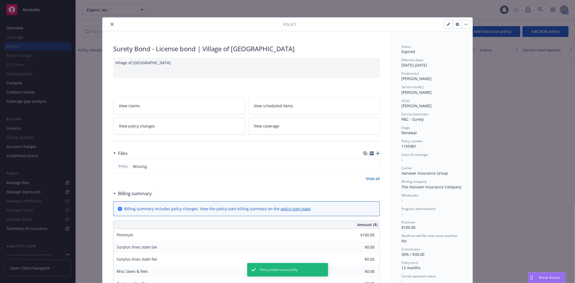
scroll to position [16, 0]
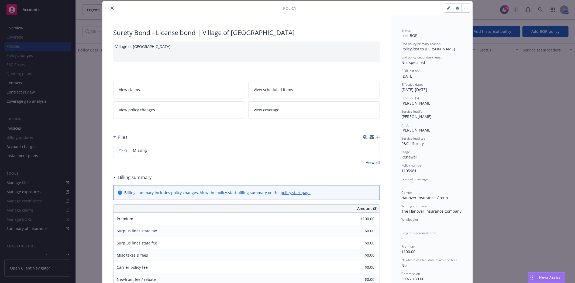
click at [109, 11] on button "close" at bounding box center [112, 8] width 6 height 6
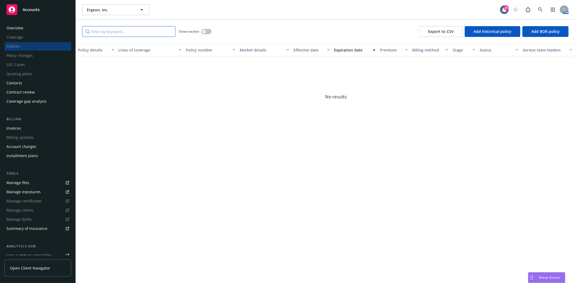
click at [106, 33] on input "Filter by keyword..." at bounding box center [128, 31] width 93 height 11
paste input "1105984"
type input "1105984"
click at [205, 30] on div "button" at bounding box center [204, 32] width 4 height 4
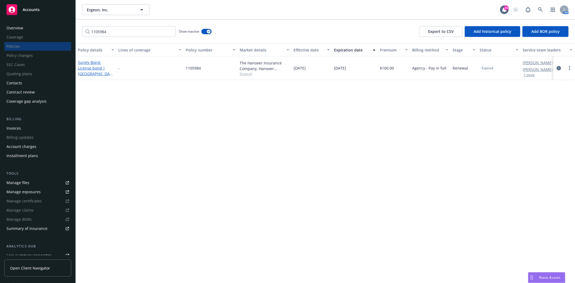
click at [85, 70] on span "- License bond | [GEOGRAPHIC_DATA]" at bounding box center [95, 71] width 35 height 22
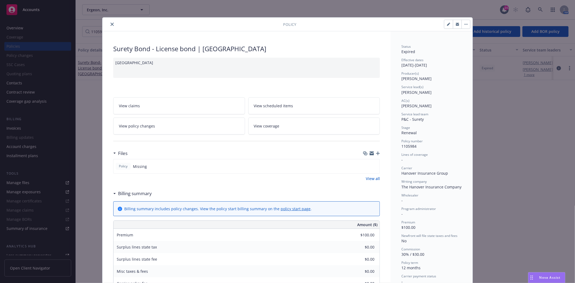
click at [111, 25] on icon "close" at bounding box center [112, 24] width 3 height 3
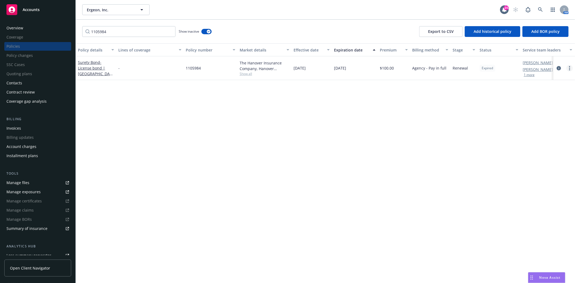
click at [570, 68] on link "more" at bounding box center [570, 68] width 6 height 6
click at [528, 104] on link "End policy" at bounding box center [540, 100] width 63 height 11
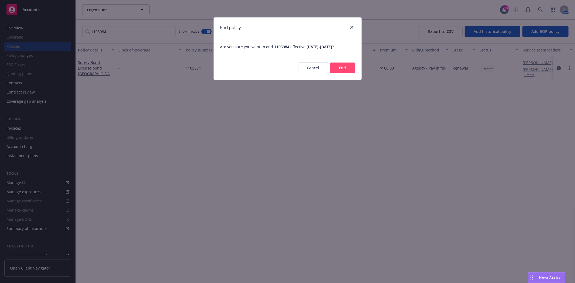
click at [341, 66] on button "End" at bounding box center [342, 68] width 25 height 11
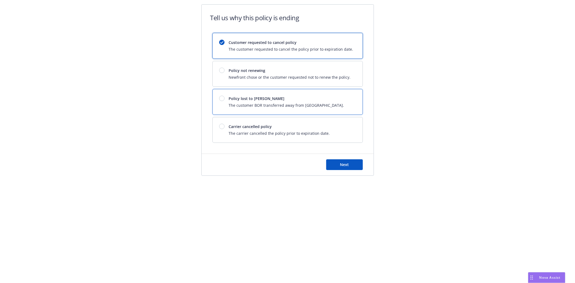
click at [301, 102] on div "Policy lost to BOR The customer BOR transferred away from Newfront." at bounding box center [286, 102] width 115 height 12
click at [312, 163] on div "Next" at bounding box center [287, 164] width 150 height 11
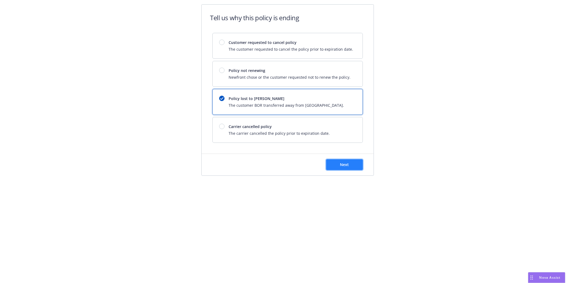
click at [356, 167] on button "Next" at bounding box center [344, 164] width 37 height 11
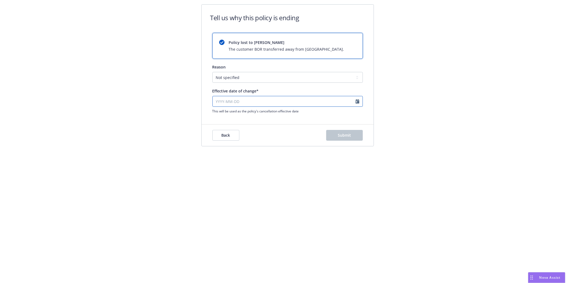
click at [221, 105] on input "Effective date of change*" at bounding box center [287, 101] width 150 height 11
select select "August"
select select "2025"
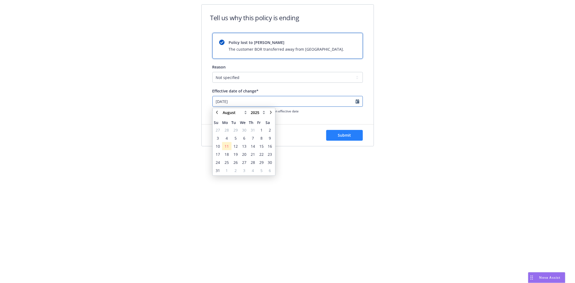
type input "[DATE]"
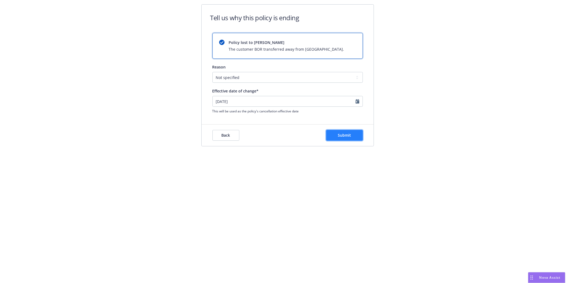
click at [352, 135] on button "Submit" at bounding box center [344, 135] width 37 height 11
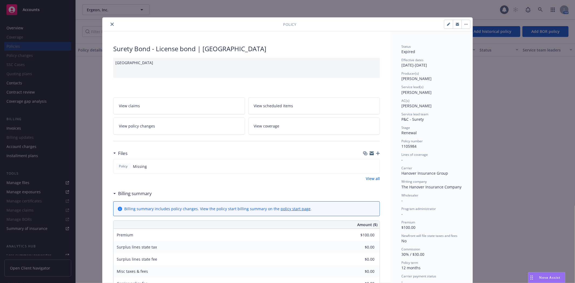
scroll to position [16, 0]
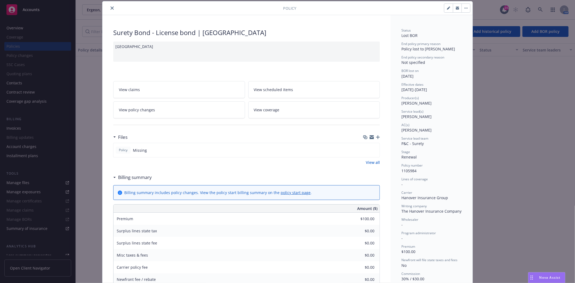
click at [105, 9] on div at bounding box center [194, 8] width 179 height 6
click at [109, 10] on button "close" at bounding box center [112, 8] width 6 height 6
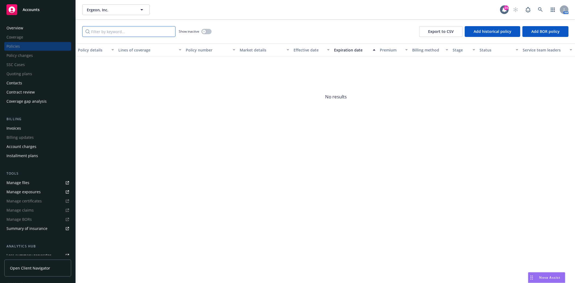
drag, startPoint x: 97, startPoint y: 29, endPoint x: 97, endPoint y: 32, distance: 3.2
click at [97, 31] on input "Filter by keyword..." at bounding box center [128, 31] width 93 height 11
paste input "1105962"
type input "1105962"
click at [206, 34] on button "button" at bounding box center [206, 31] width 10 height 5
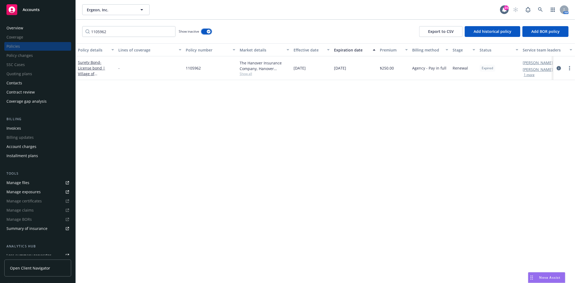
click at [206, 32] on button "button" at bounding box center [206, 31] width 10 height 5
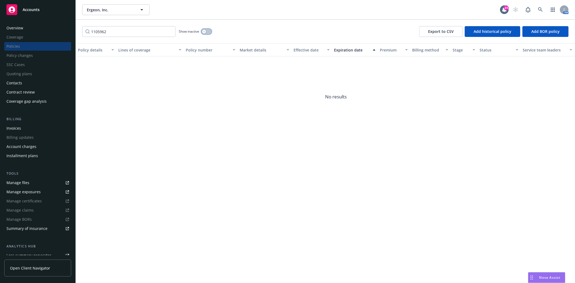
click at [206, 32] on button "button" at bounding box center [206, 31] width 10 height 5
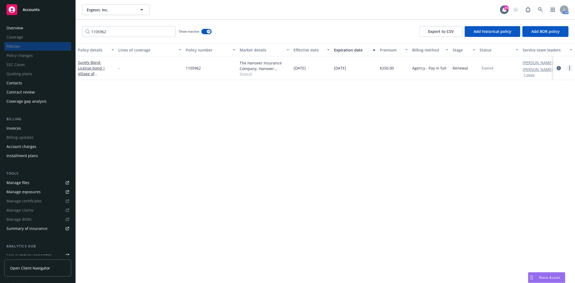
click at [568, 70] on link "more" at bounding box center [570, 68] width 6 height 6
click at [525, 103] on link "End policy" at bounding box center [540, 100] width 63 height 11
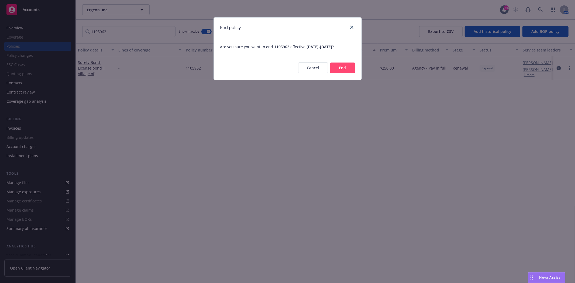
click at [347, 66] on button "End" at bounding box center [342, 68] width 25 height 11
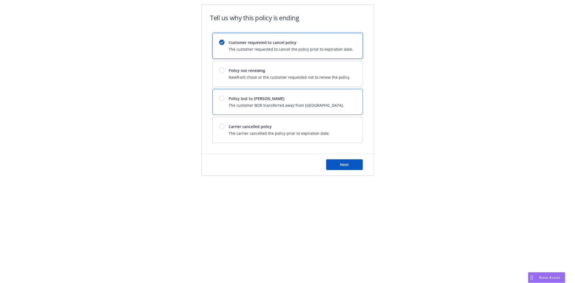
click at [239, 103] on span "The customer BOR transferred away from [GEOGRAPHIC_DATA]." at bounding box center [286, 105] width 115 height 6
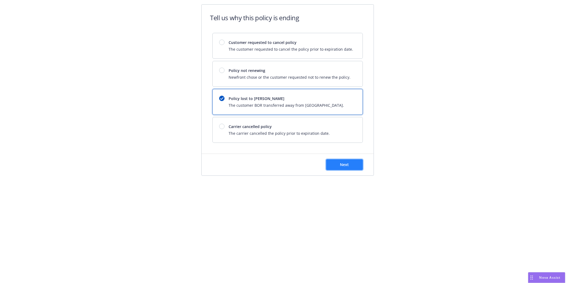
click at [339, 164] on button "Next" at bounding box center [344, 164] width 37 height 11
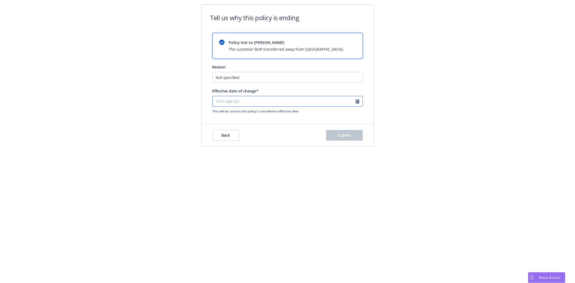
select select "August"
select select "2025"
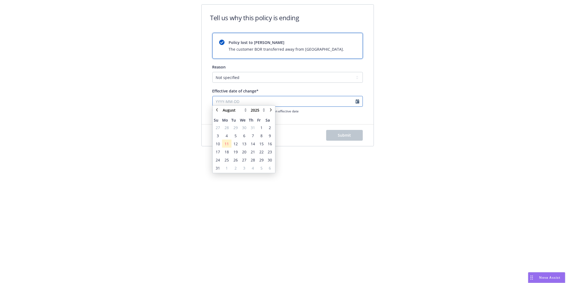
click at [239, 98] on input "Effective date of change*" at bounding box center [287, 101] width 150 height 11
click at [273, 114] on link "chevronRight" at bounding box center [271, 112] width 6 height 6
select select "September"
click at [220, 101] on input "Effective date of change*" at bounding box center [287, 101] width 150 height 11
type input "5"
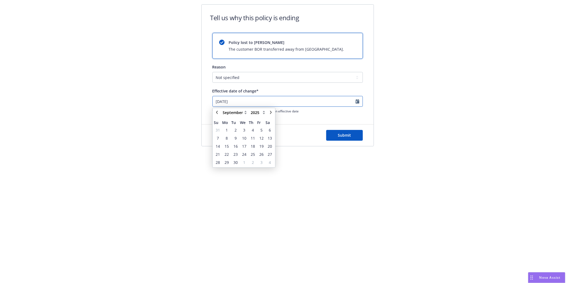
type input "[DATE]"
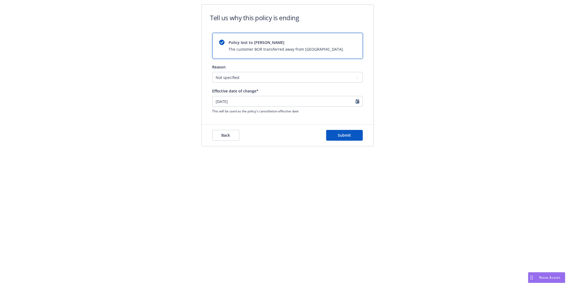
click at [347, 129] on div "Back Submit" at bounding box center [288, 136] width 172 height 22
click at [347, 145] on div "Back Submit" at bounding box center [288, 136] width 172 height 22
click at [352, 140] on button "Submit" at bounding box center [344, 135] width 37 height 11
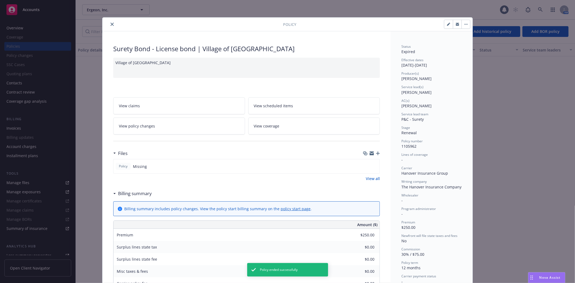
scroll to position [16, 0]
